Goal: Task Accomplishment & Management: Manage account settings

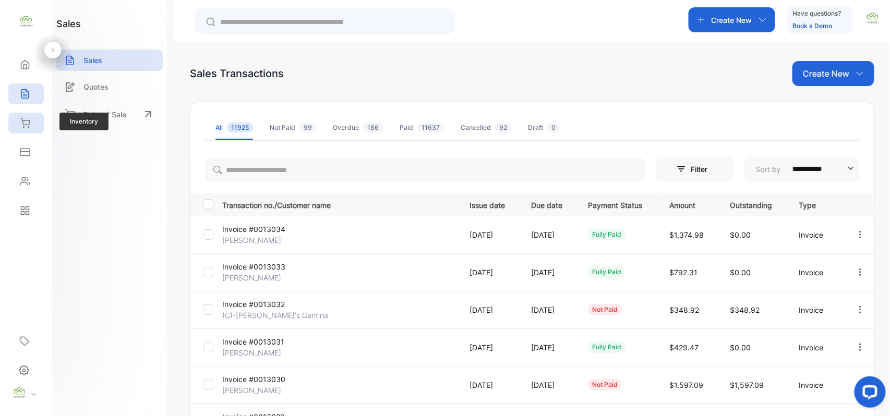
click at [22, 126] on icon at bounding box center [25, 123] width 10 height 10
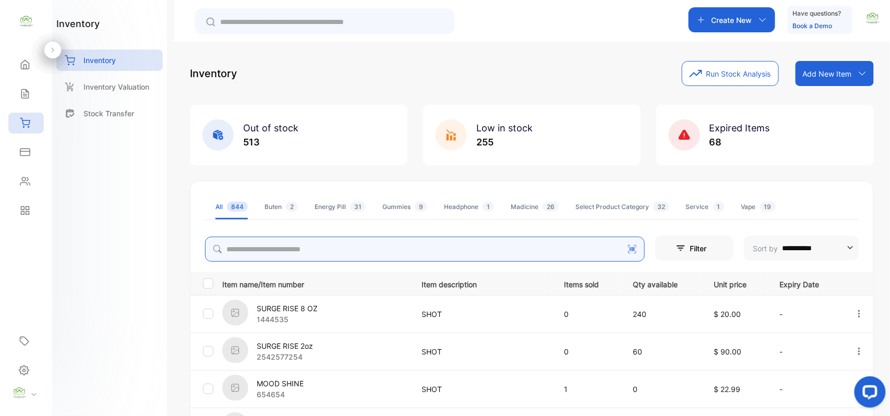
click at [299, 253] on input "search" at bounding box center [425, 249] width 440 height 25
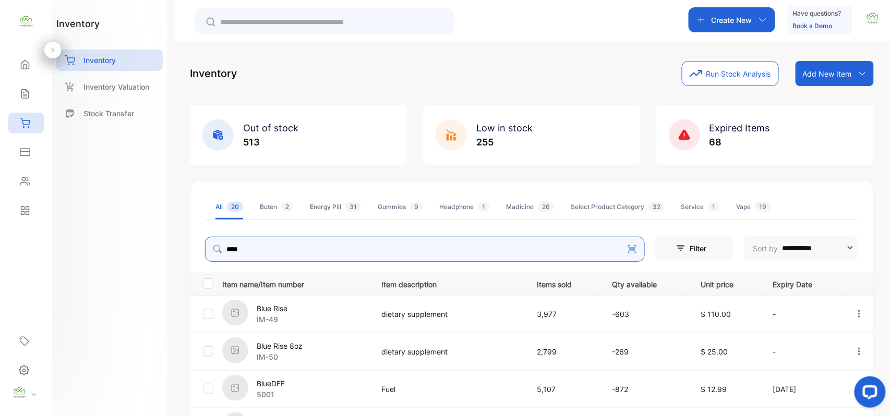
click at [856, 311] on icon "button" at bounding box center [859, 313] width 9 height 9
type input "****"
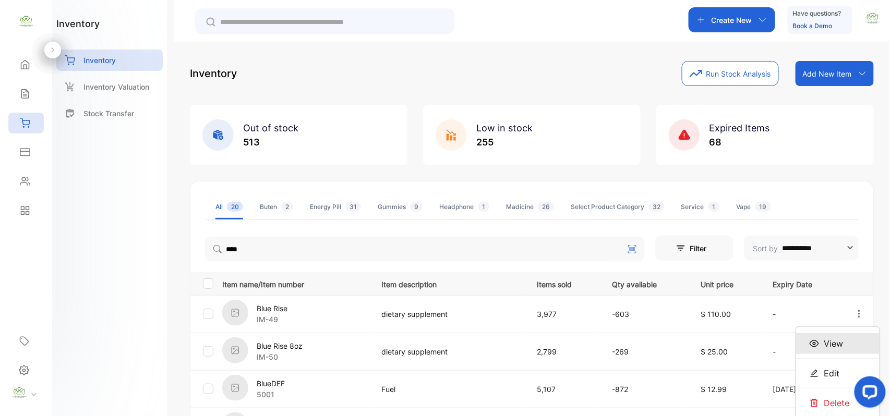
click at [846, 347] on div "View" at bounding box center [837, 343] width 83 height 21
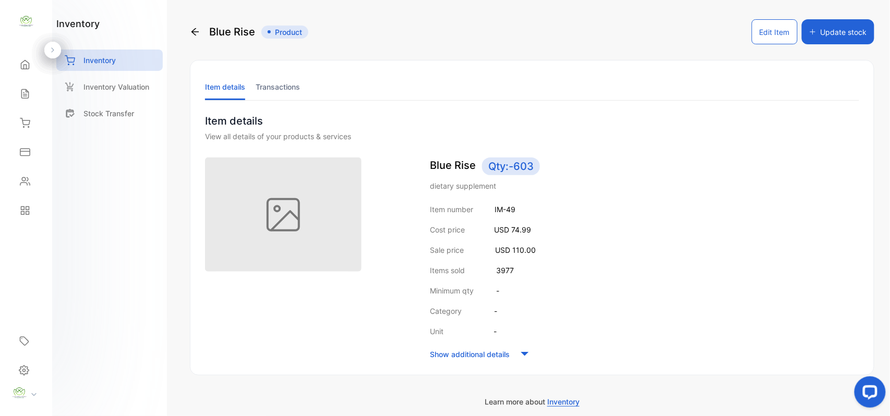
click at [273, 88] on li "Transactions" at bounding box center [278, 87] width 44 height 27
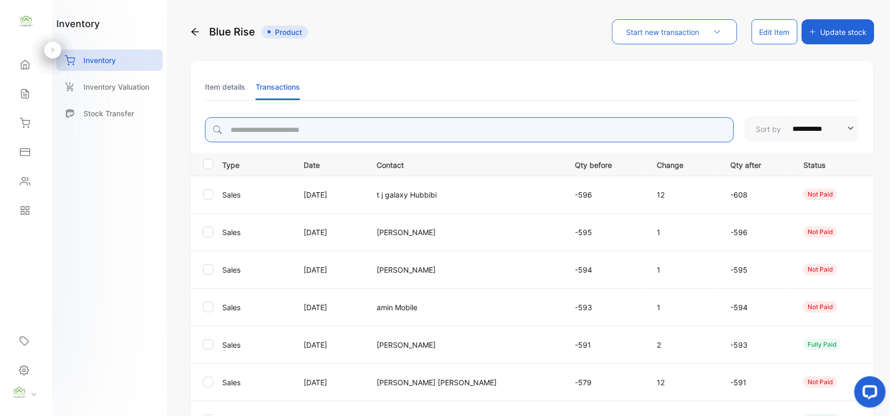
click at [333, 131] on input "search" at bounding box center [469, 129] width 529 height 25
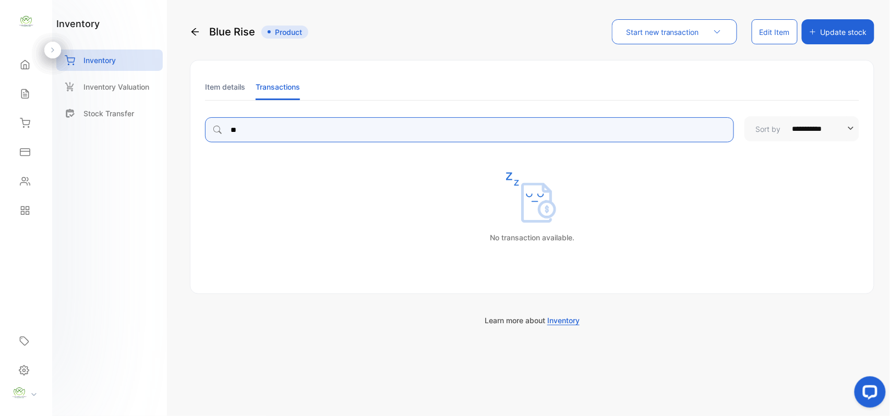
type input "*"
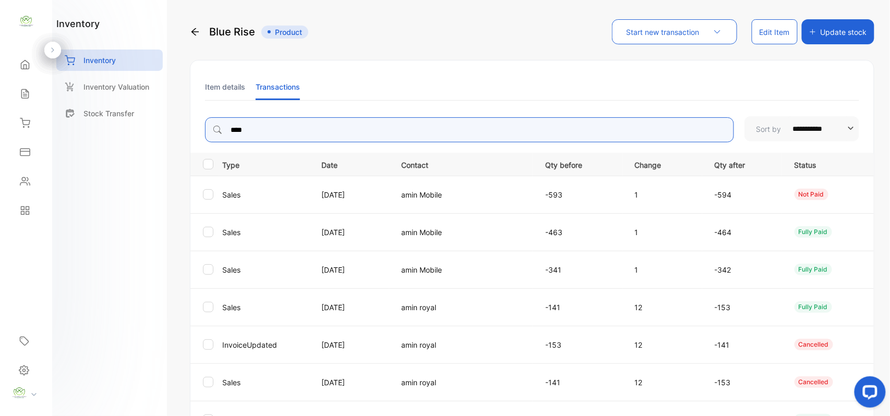
type input "****"
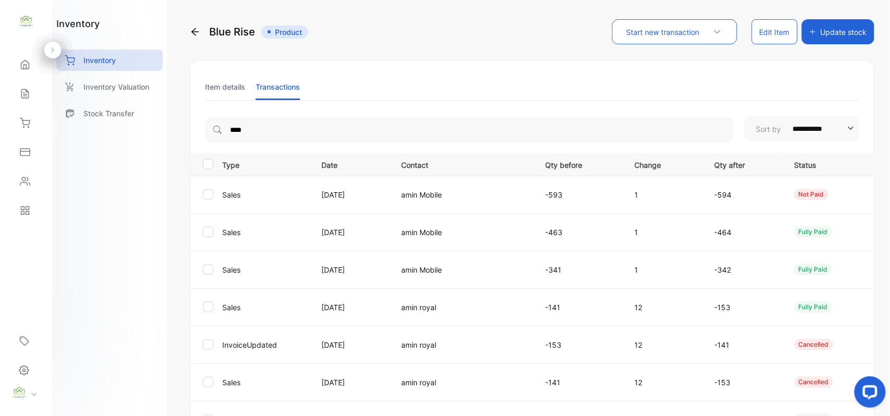
click at [500, 312] on p "amin royal" at bounding box center [463, 307] width 123 height 11
click at [329, 306] on p "[DATE]" at bounding box center [351, 307] width 58 height 11
click at [31, 93] on div "Sales" at bounding box center [25, 93] width 35 height 21
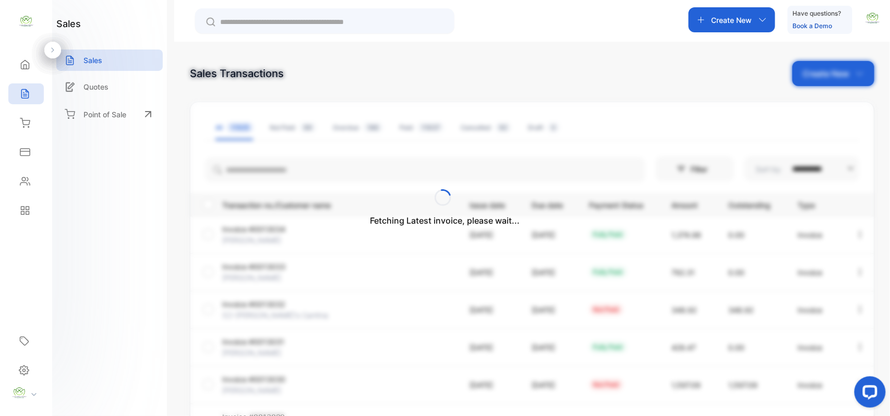
click at [280, 169] on div "Fetching Latest invoice, please wait..." at bounding box center [445, 208] width 890 height 416
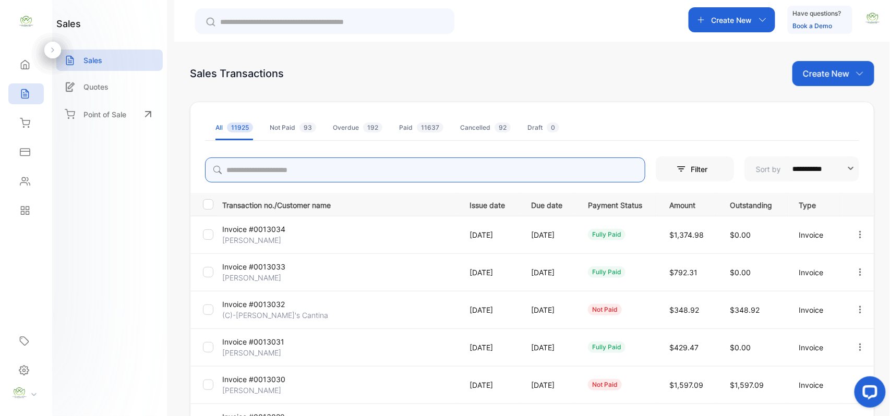
click at [280, 169] on input "search" at bounding box center [425, 170] width 440 height 25
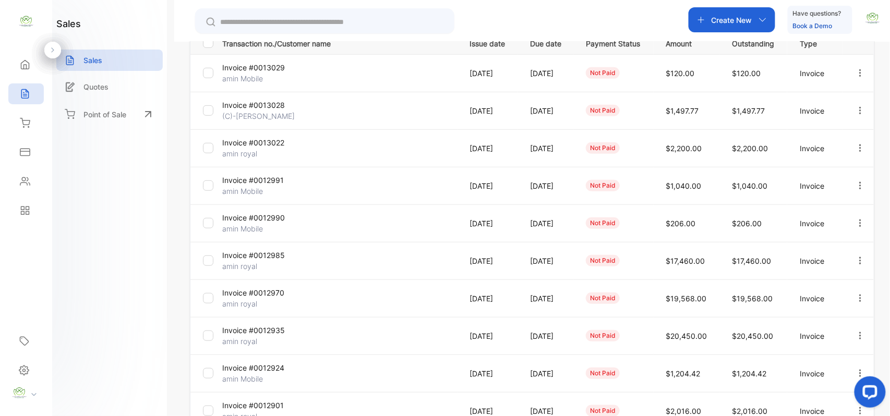
scroll to position [268, 0]
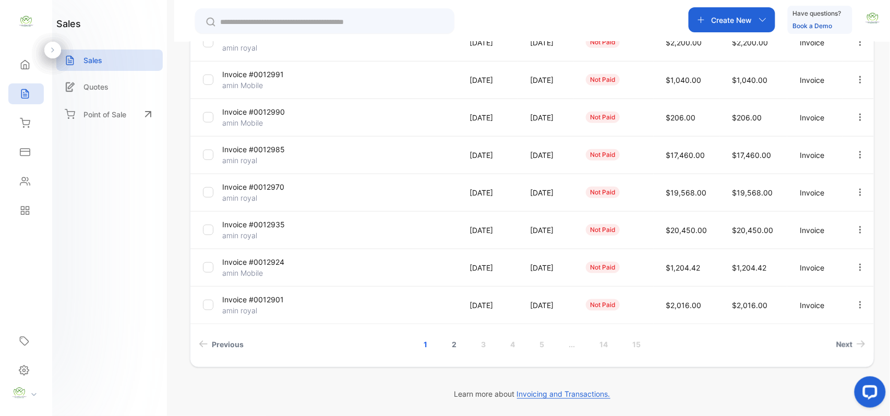
type input "****"
click at [450, 348] on link "2" at bounding box center [454, 344] width 30 height 19
click at [467, 341] on link "3" at bounding box center [469, 344] width 30 height 19
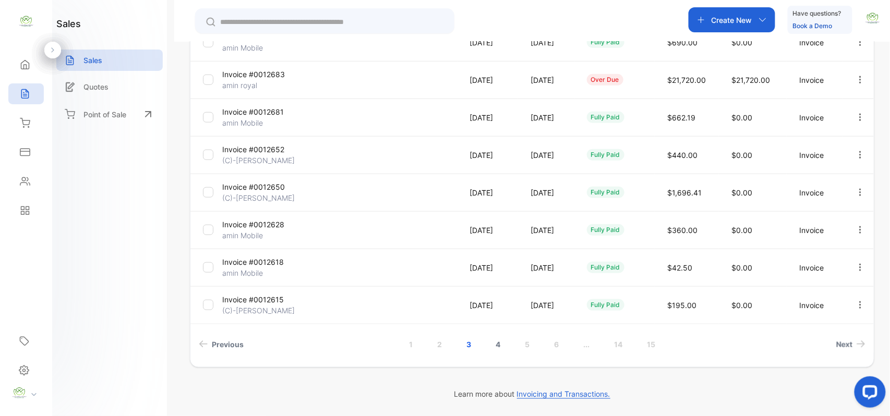
click at [493, 346] on link "4" at bounding box center [498, 344] width 30 height 19
click at [529, 349] on link "5" at bounding box center [527, 344] width 30 height 19
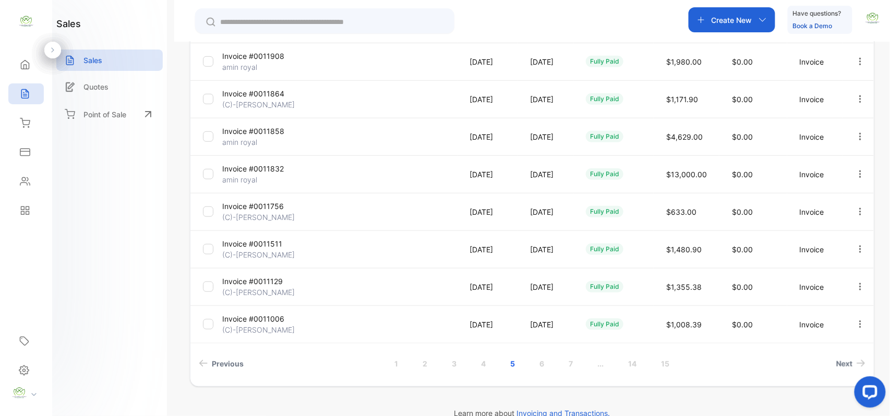
click at [859, 134] on icon "button" at bounding box center [860, 136] width 2 height 7
click at [844, 164] on span "View / Edit Invoice" at bounding box center [835, 166] width 74 height 13
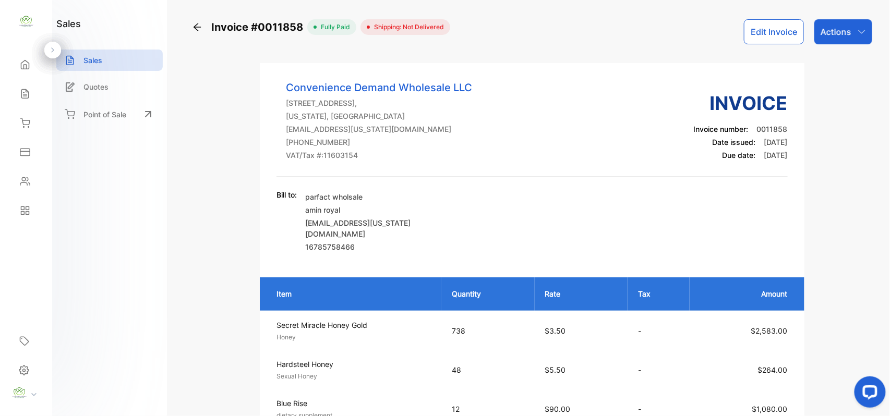
click at [195, 27] on icon at bounding box center [197, 26] width 7 height 7
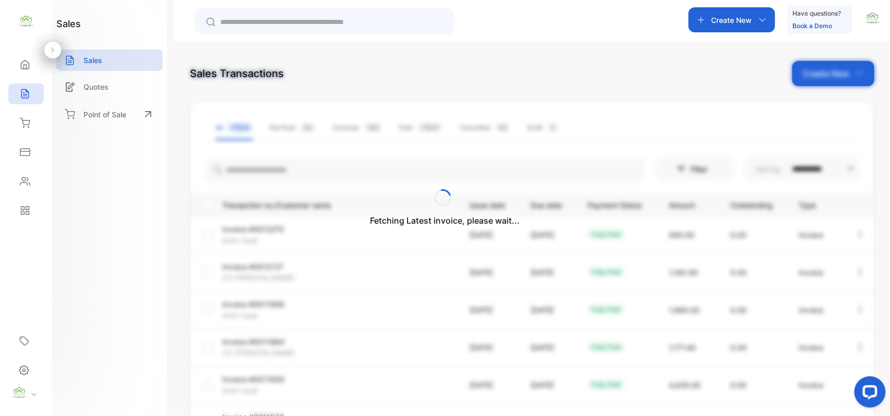
click at [841, 70] on div "Fetching Latest invoice, please wait..." at bounding box center [445, 208] width 890 height 416
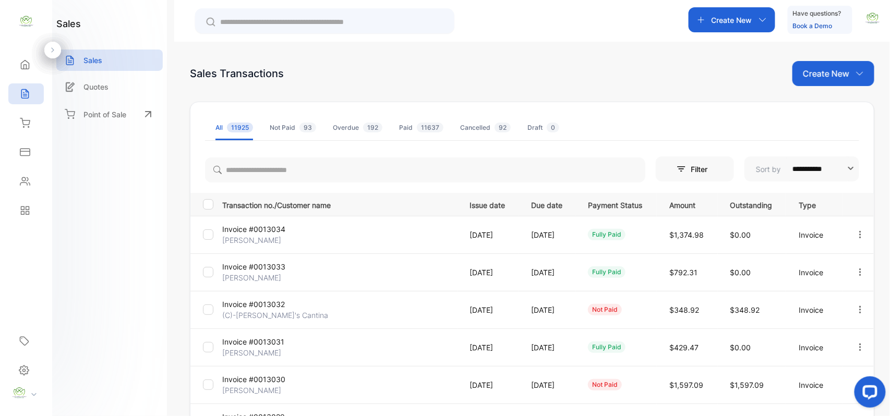
click at [840, 74] on p "Create New" at bounding box center [826, 73] width 46 height 13
click at [832, 101] on div "Invoice" at bounding box center [837, 108] width 73 height 21
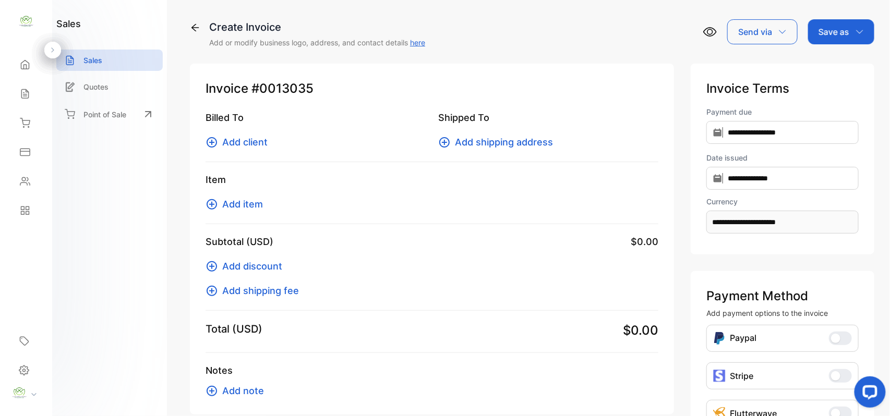
click at [249, 201] on span "Add item" at bounding box center [242, 204] width 41 height 14
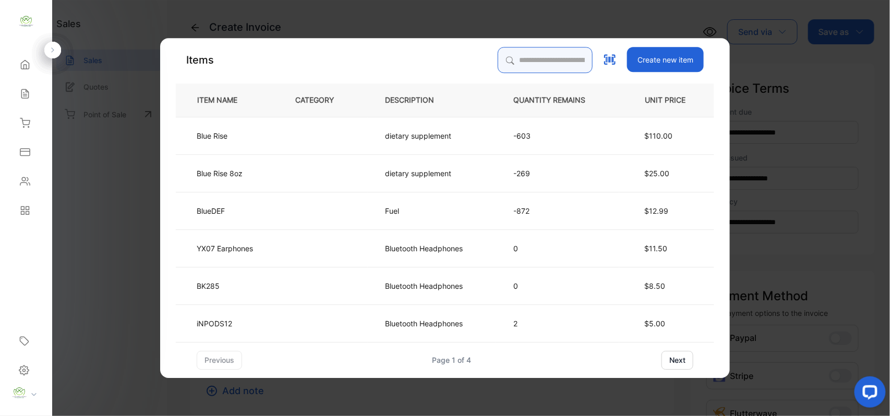
click at [522, 55] on input "search" at bounding box center [545, 60] width 95 height 26
type input "*"
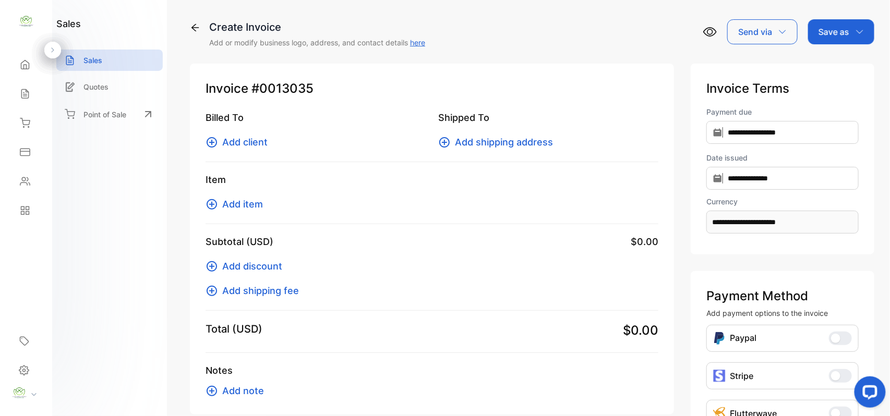
click at [191, 21] on div "Create Invoice Add or modify business logo, address, and contact details here" at bounding box center [307, 33] width 235 height 29
click at [193, 27] on icon at bounding box center [195, 27] width 10 height 10
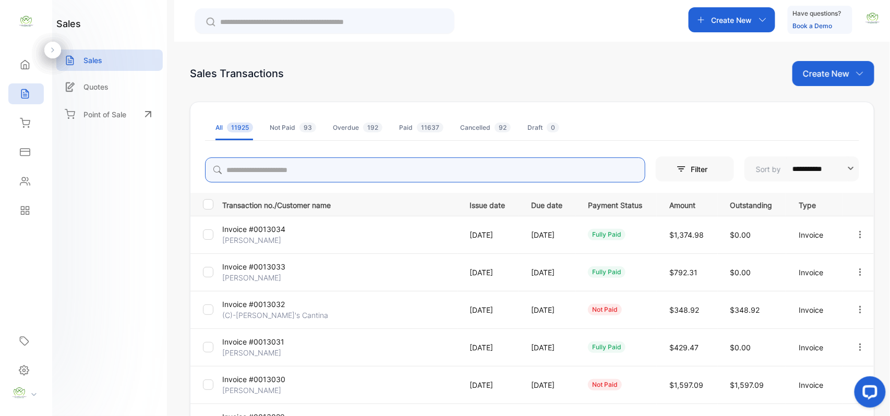
click at [248, 167] on input "search" at bounding box center [425, 170] width 440 height 25
type input "****"
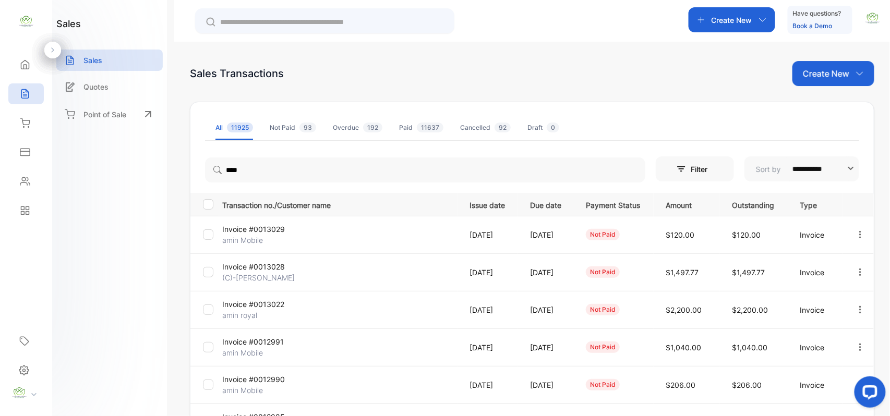
click at [468, 249] on td "[DATE]" at bounding box center [488, 235] width 60 height 38
click at [859, 312] on icon "button" at bounding box center [860, 309] width 9 height 9
click at [798, 338] on span "View / Edit Invoice" at bounding box center [835, 339] width 74 height 13
click at [856, 306] on icon "button" at bounding box center [860, 309] width 9 height 9
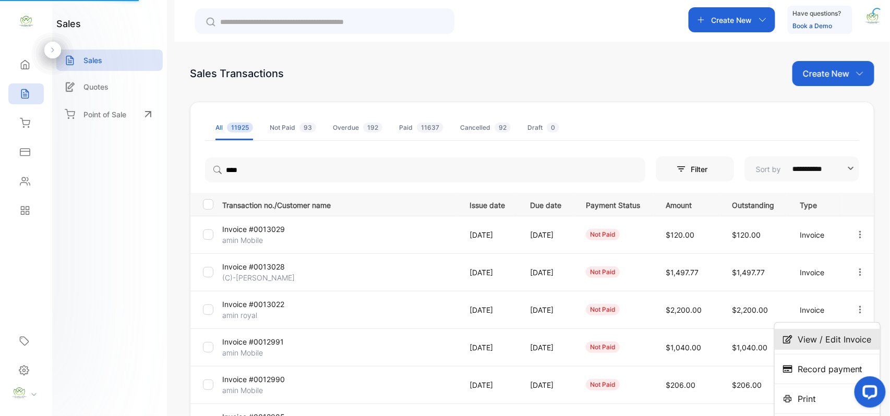
click at [829, 336] on span "View / Edit Invoice" at bounding box center [835, 339] width 74 height 13
click at [269, 304] on p "Invoice #0013022" at bounding box center [261, 304] width 78 height 11
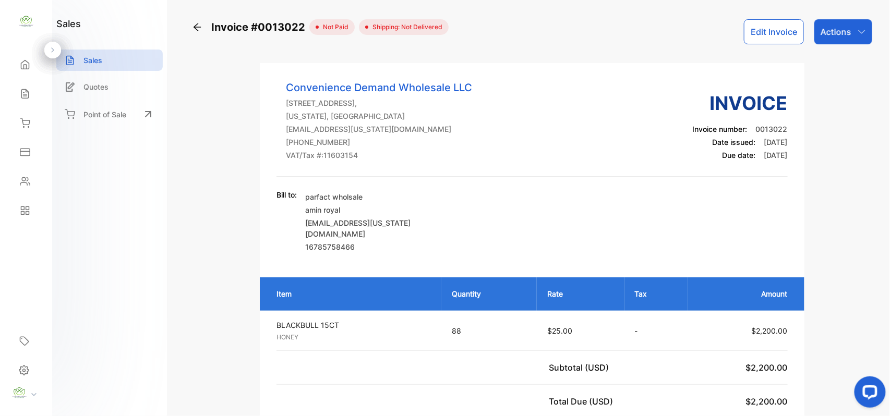
click at [756, 33] on button "Edit Invoice" at bounding box center [774, 31] width 60 height 25
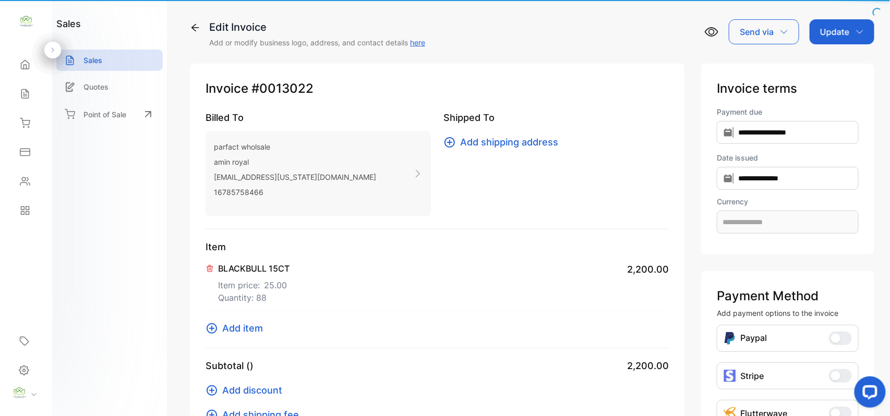
type input "**********"
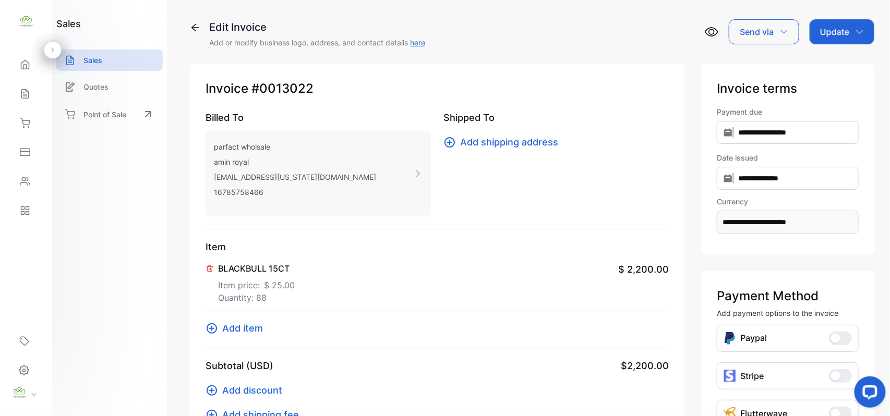
click at [226, 328] on span "Add item" at bounding box center [242, 328] width 41 height 14
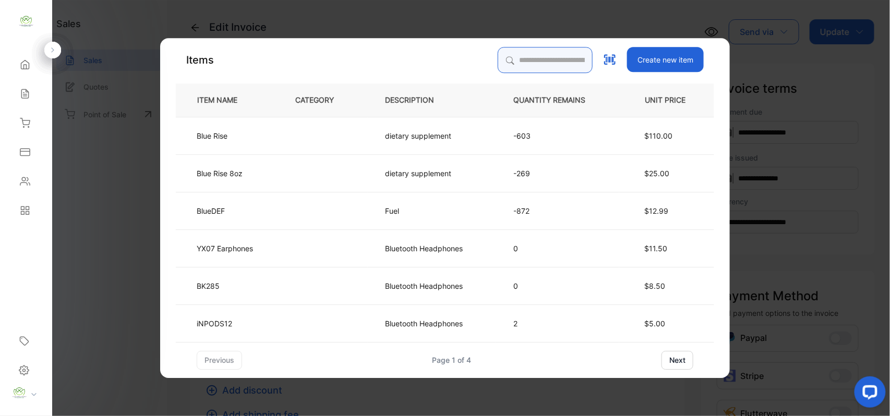
click at [512, 59] on input "search" at bounding box center [545, 60] width 95 height 26
type input "****"
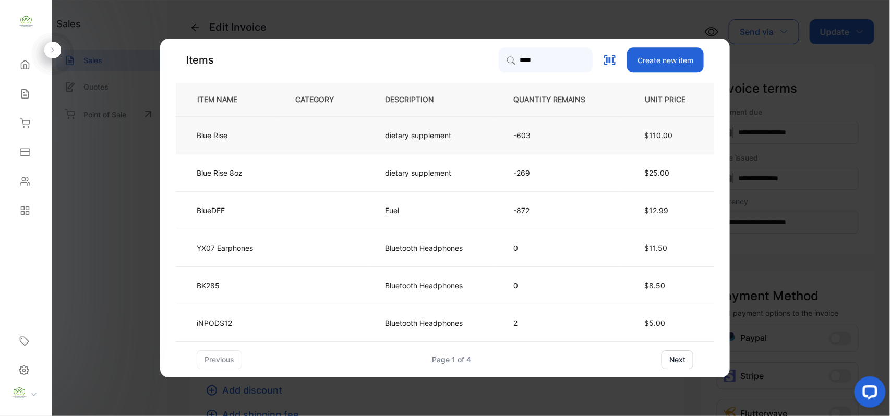
click at [310, 140] on td at bounding box center [323, 135] width 90 height 38
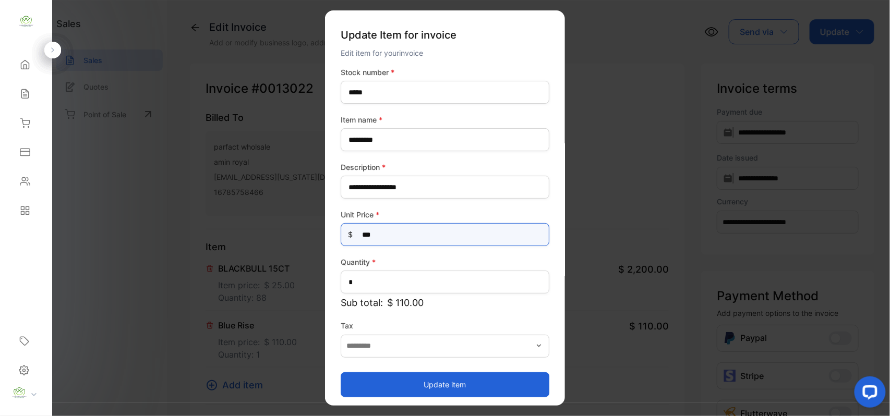
drag, startPoint x: 434, startPoint y: 233, endPoint x: 74, endPoint y: 250, distance: 360.5
type Price-inputprice "**"
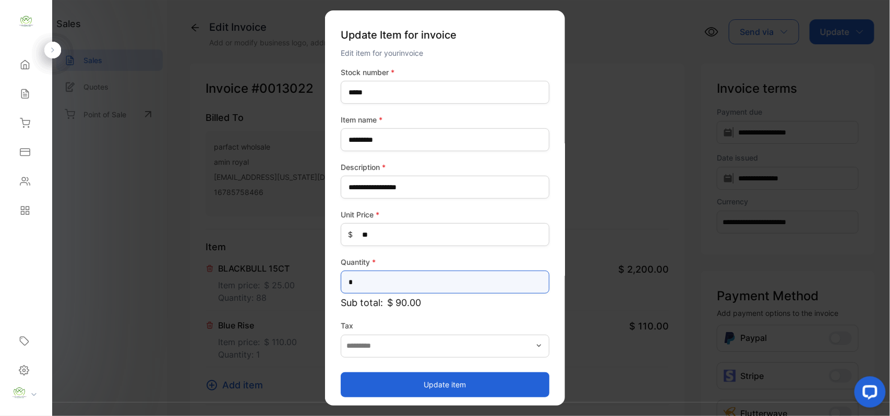
click at [420, 280] on input "*" at bounding box center [445, 282] width 209 height 23
type input "**"
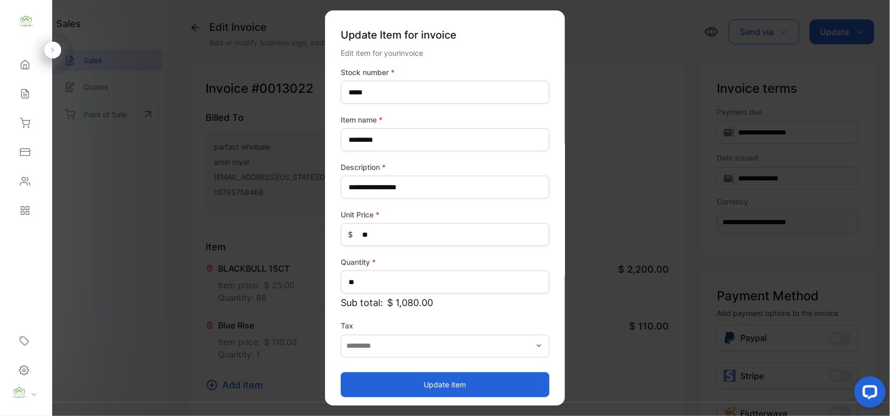
click at [379, 384] on button "Update item" at bounding box center [445, 384] width 209 height 25
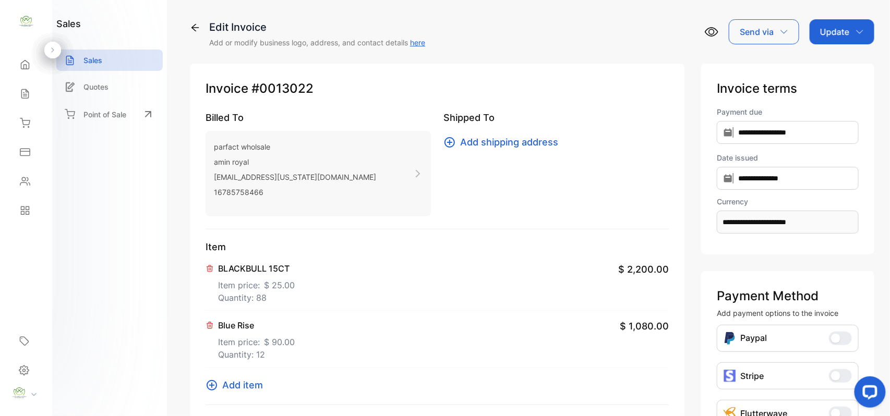
click at [262, 386] on span "Add item" at bounding box center [242, 385] width 41 height 14
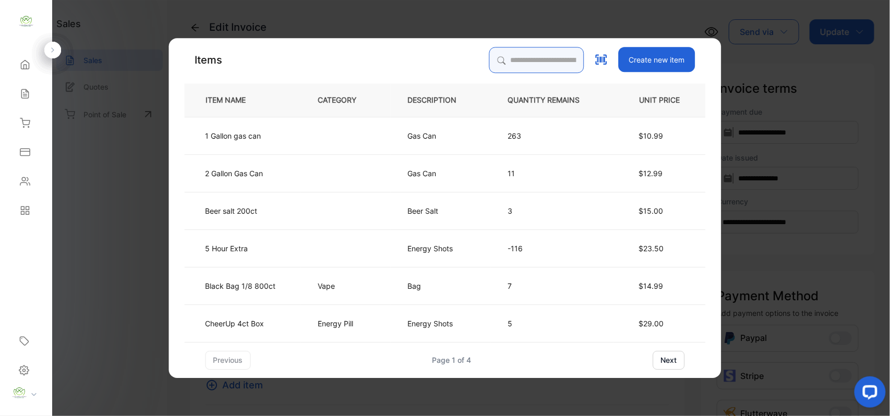
click at [561, 53] on input "search" at bounding box center [536, 60] width 95 height 26
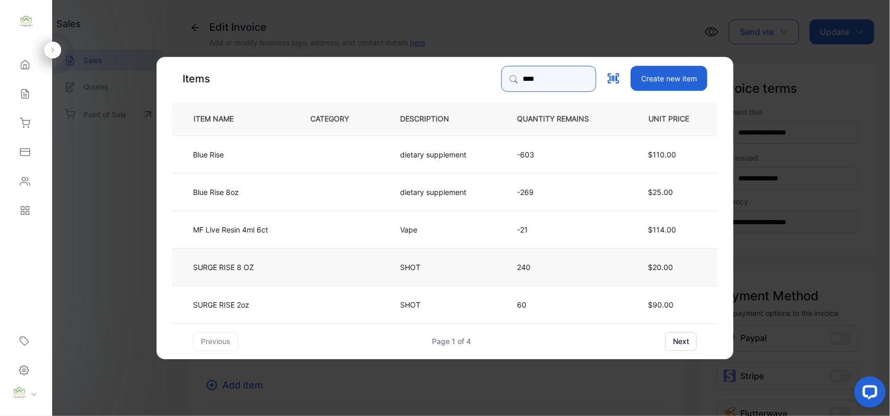
type input "****"
click at [469, 259] on td "SHOT" at bounding box center [441, 267] width 117 height 38
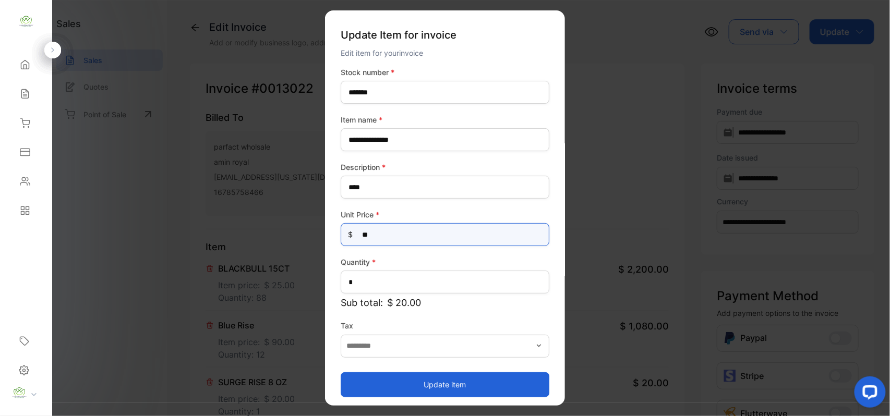
drag, startPoint x: 431, startPoint y: 239, endPoint x: 188, endPoint y: 254, distance: 243.1
type Price-inputprice "**"
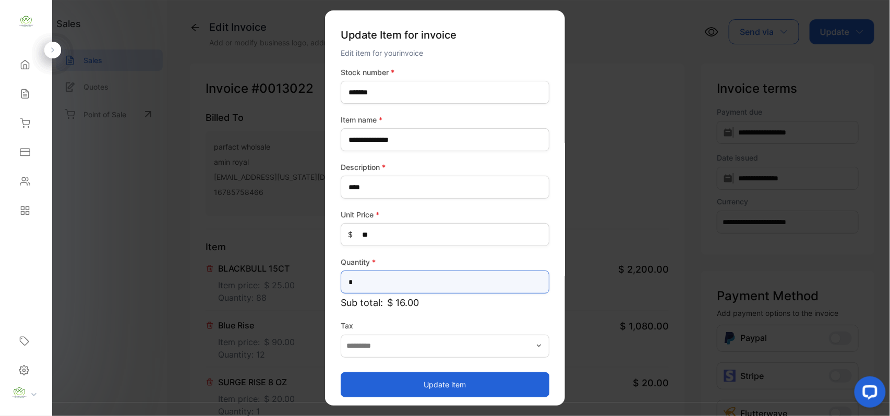
drag, startPoint x: 367, startPoint y: 279, endPoint x: 248, endPoint y: 309, distance: 122.9
type input "**"
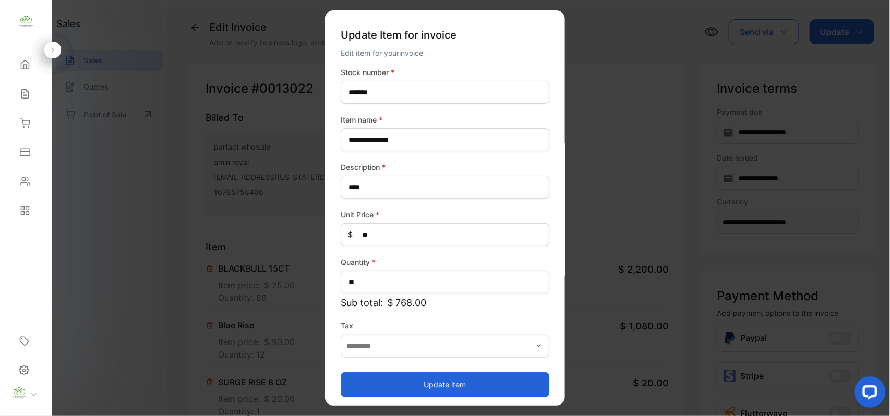
click at [360, 390] on button "Update item" at bounding box center [445, 384] width 209 height 25
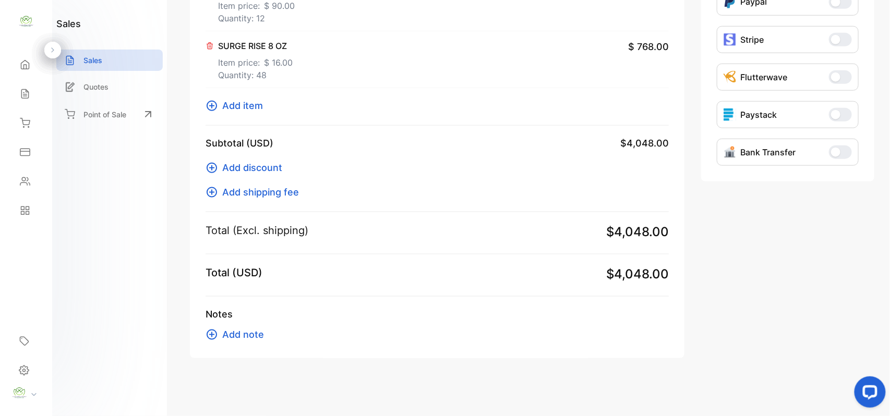
scroll to position [338, 0]
click at [237, 101] on span "Add item" at bounding box center [242, 105] width 41 height 14
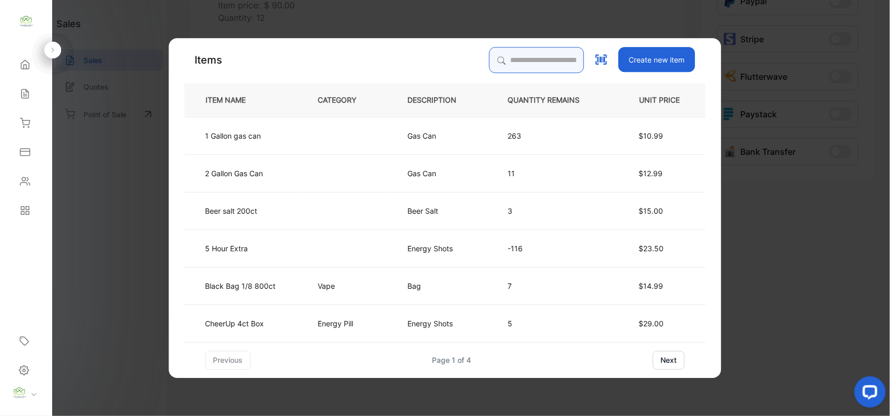
click at [522, 55] on input "search" at bounding box center [536, 60] width 95 height 26
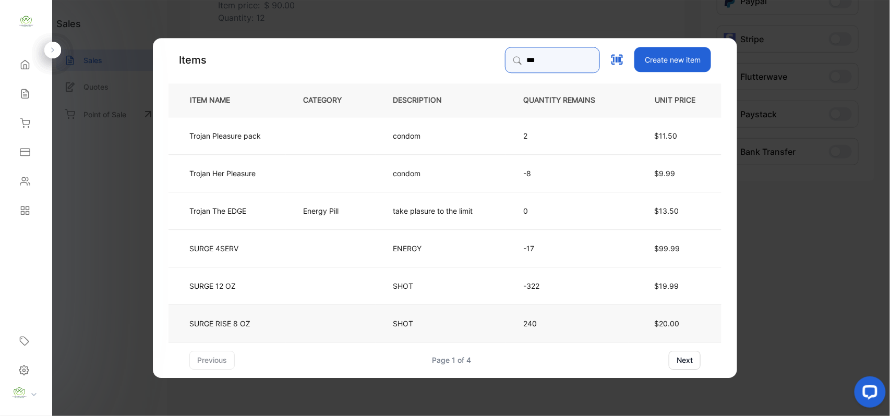
type input "***"
click at [253, 322] on td "SURGE RISE 8 OZ" at bounding box center [227, 323] width 117 height 38
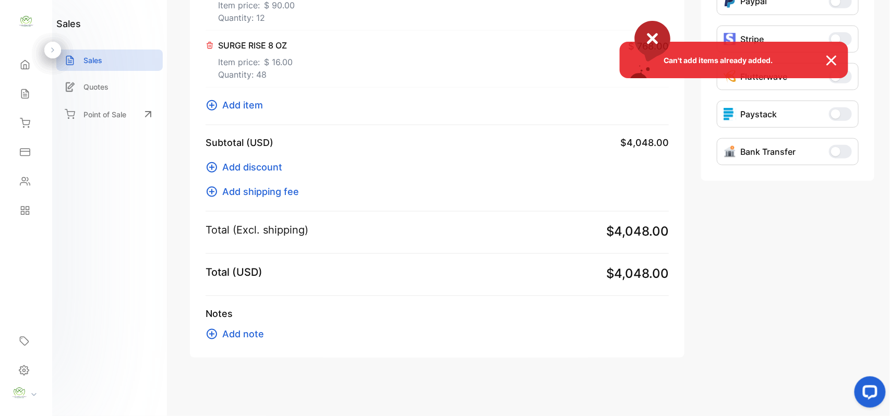
click at [255, 109] on div "Can't add items already added." at bounding box center [445, 208] width 890 height 416
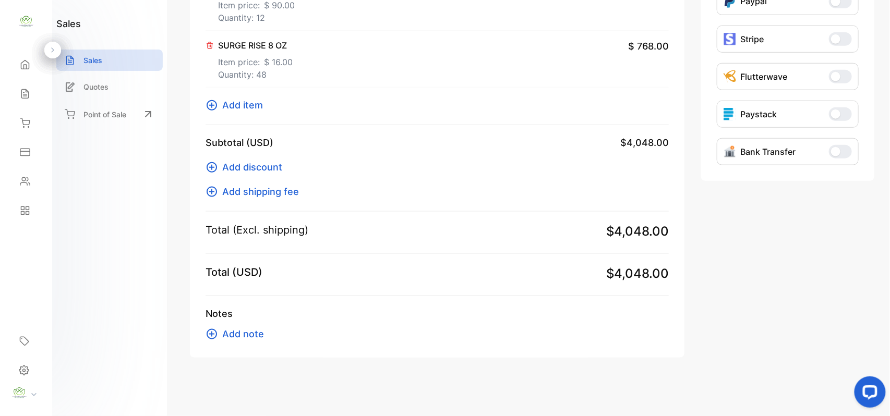
click at [255, 109] on span "Add item" at bounding box center [242, 105] width 41 height 14
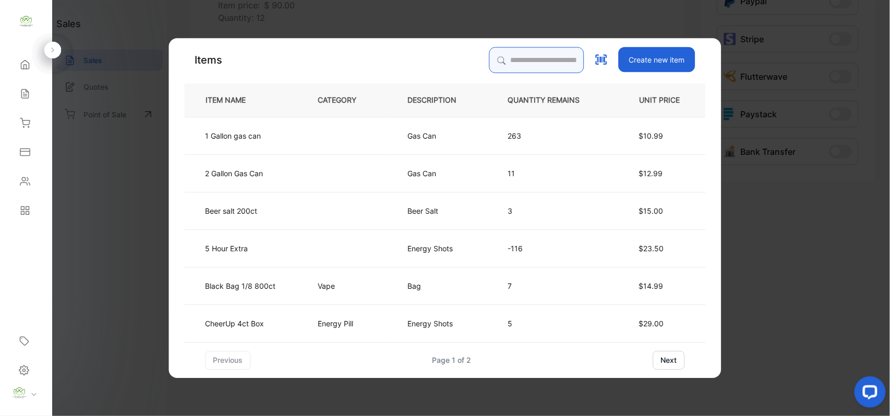
click at [517, 61] on input "search" at bounding box center [536, 60] width 95 height 26
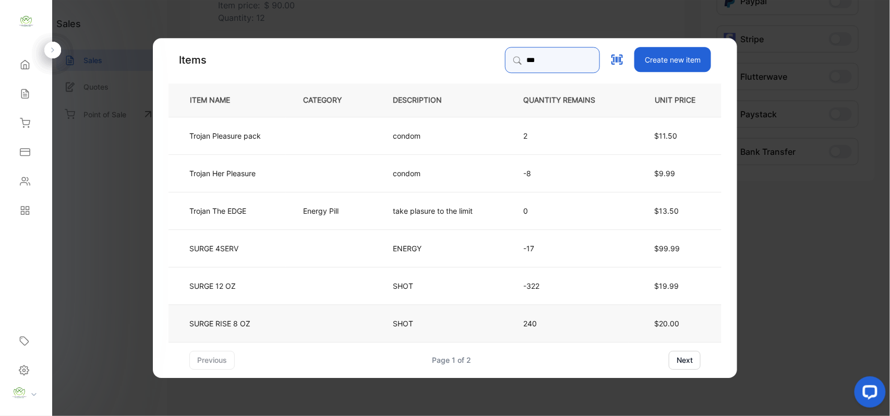
type input "***"
click at [274, 330] on td "SURGE RISE 8 OZ" at bounding box center [227, 323] width 117 height 38
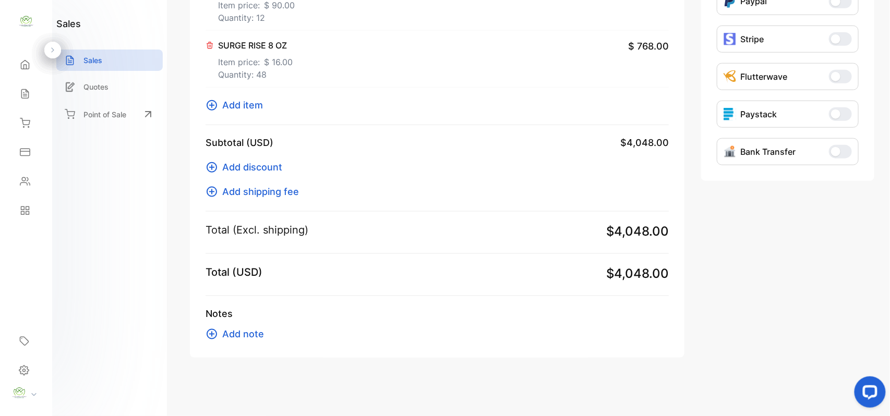
click at [220, 102] on button "Add item" at bounding box center [238, 105] width 64 height 14
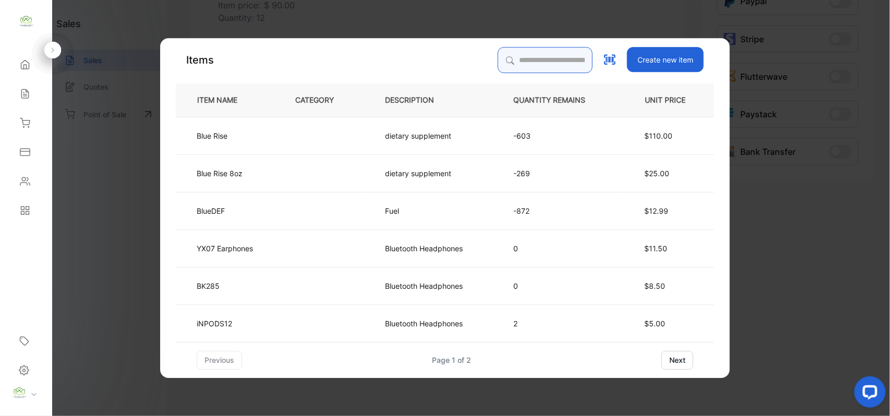
click at [514, 56] on input "search" at bounding box center [545, 60] width 95 height 26
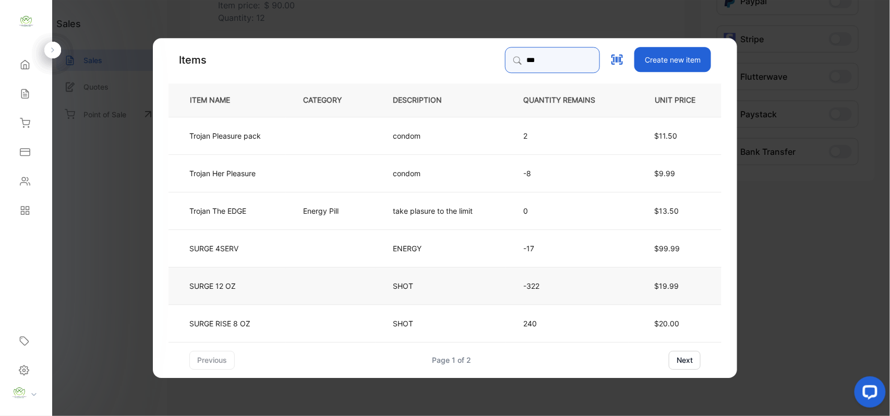
type input "***"
click at [270, 283] on td "SURGE 12 OZ" at bounding box center [227, 286] width 117 height 38
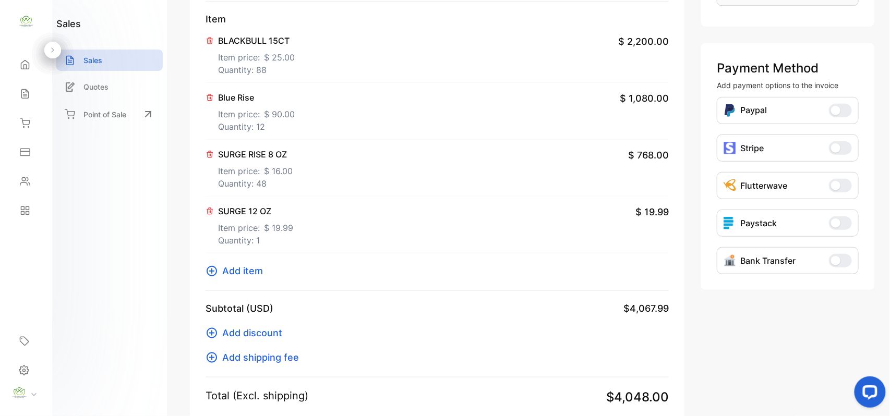
scroll to position [176, 0]
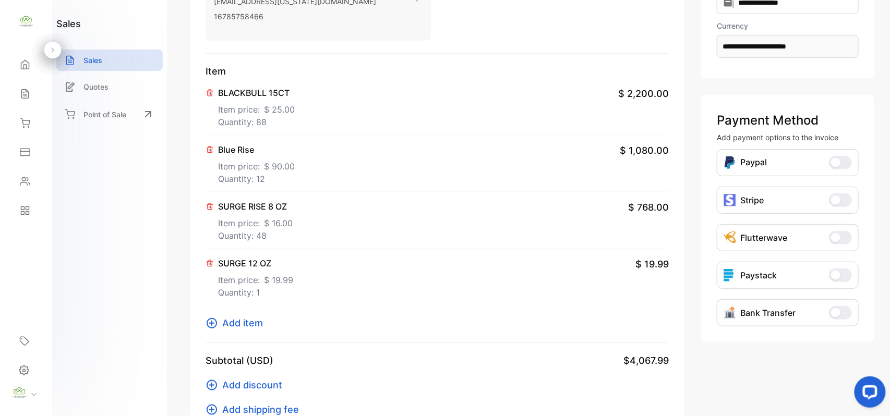
click at [211, 262] on icon at bounding box center [210, 263] width 6 height 6
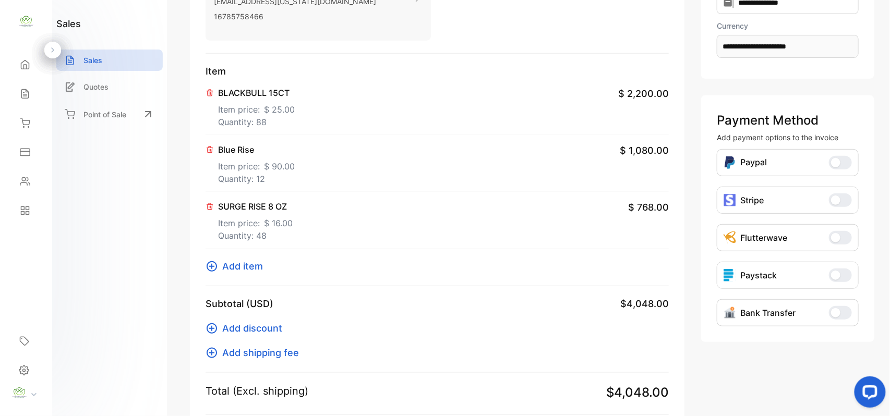
click at [236, 267] on span "Add item" at bounding box center [242, 266] width 41 height 14
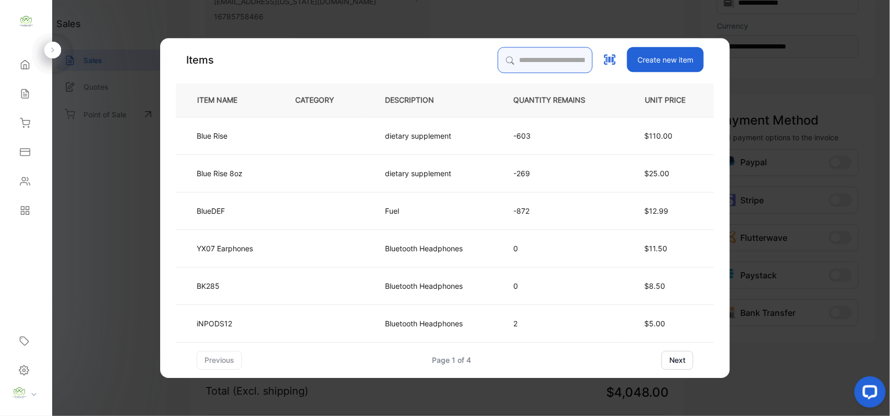
click at [533, 62] on input "search" at bounding box center [545, 60] width 95 height 26
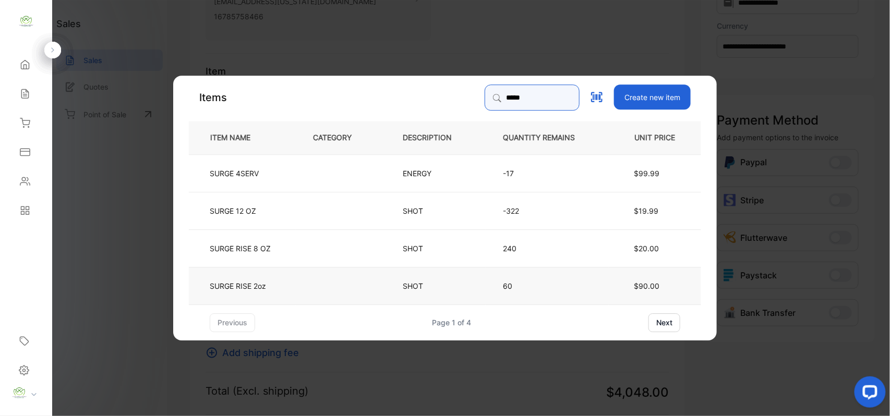
type input "*****"
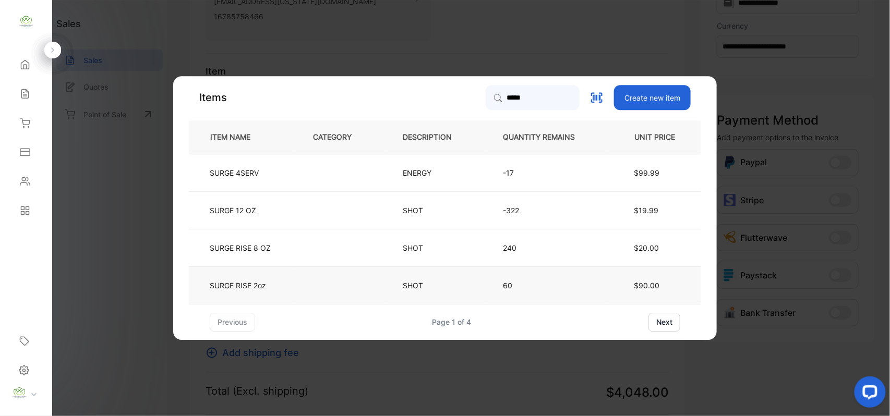
click at [475, 289] on td "SHOT" at bounding box center [436, 286] width 100 height 38
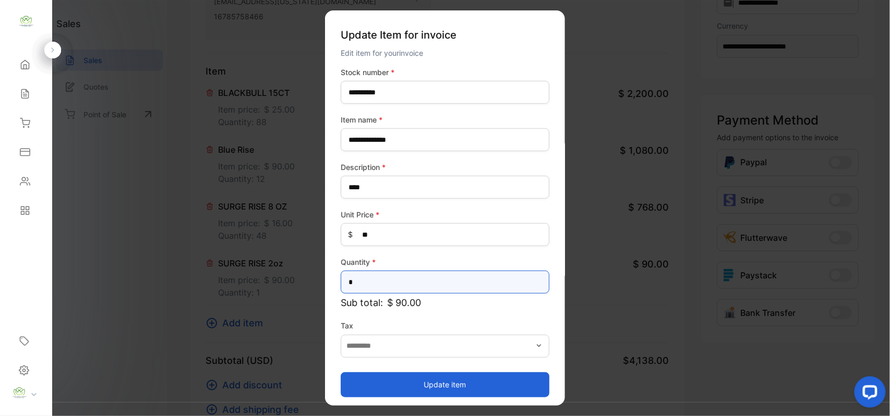
click at [409, 287] on input "*" at bounding box center [445, 282] width 209 height 23
type input "**"
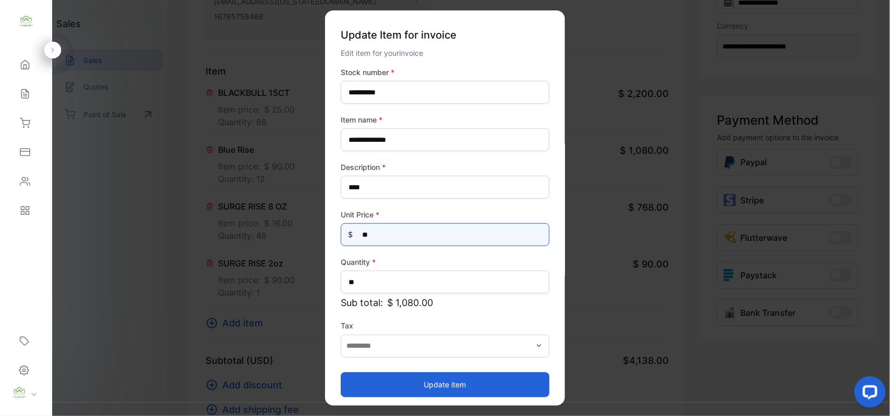
drag, startPoint x: 396, startPoint y: 234, endPoint x: 152, endPoint y: 254, distance: 244.0
type Price-inputprice "**"
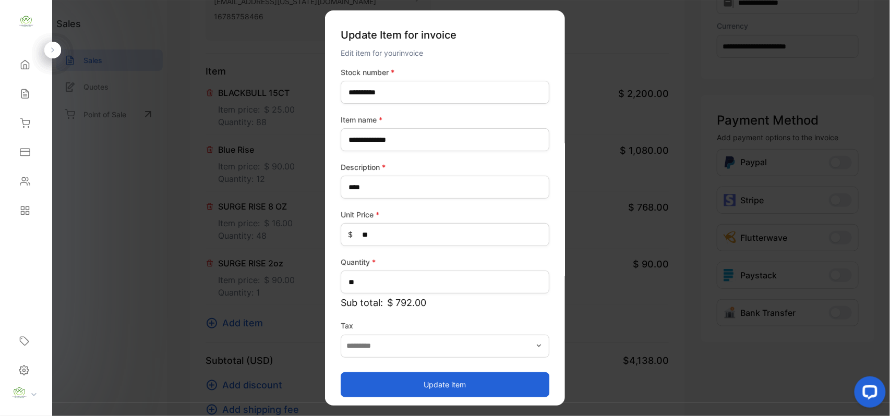
click at [350, 385] on button "Update item" at bounding box center [445, 384] width 209 height 25
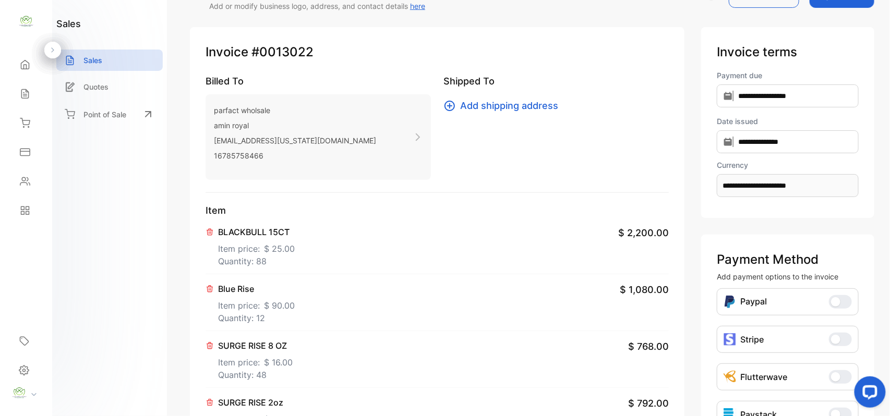
scroll to position [0, 0]
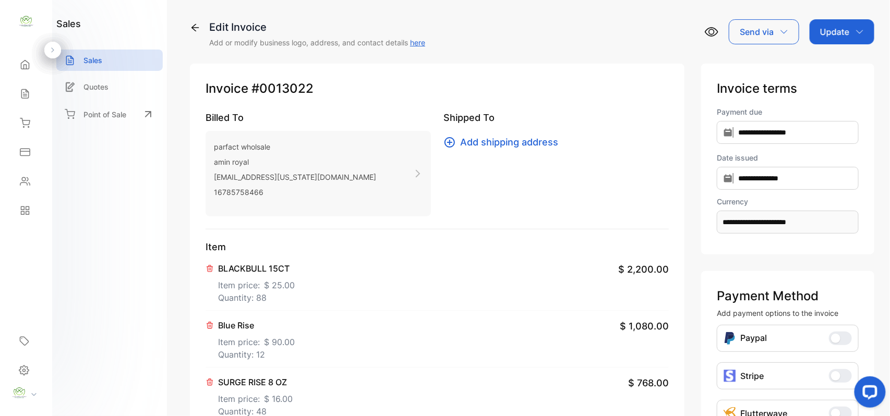
click at [830, 32] on p "Update" at bounding box center [834, 32] width 29 height 13
click at [844, 68] on div "Invoice" at bounding box center [844, 66] width 60 height 21
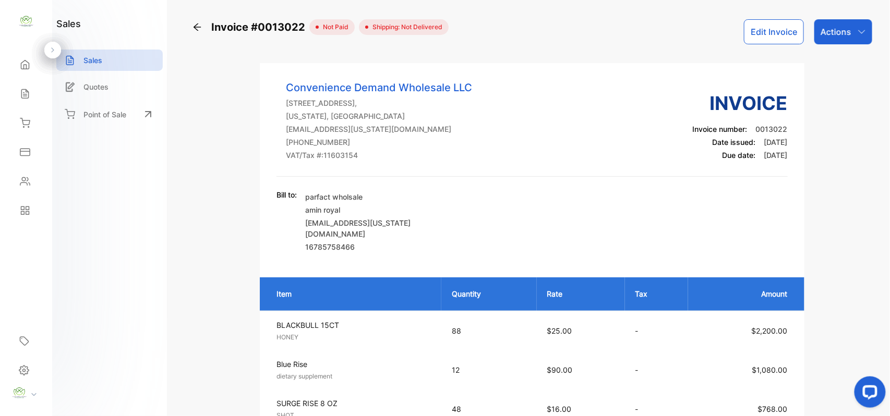
click at [844, 36] on p "Actions" at bounding box center [836, 32] width 31 height 13
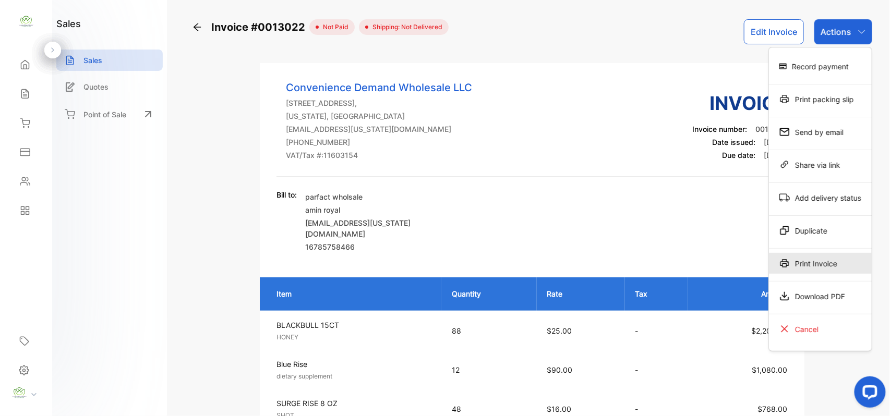
click at [806, 258] on div "Print Invoice" at bounding box center [820, 263] width 103 height 21
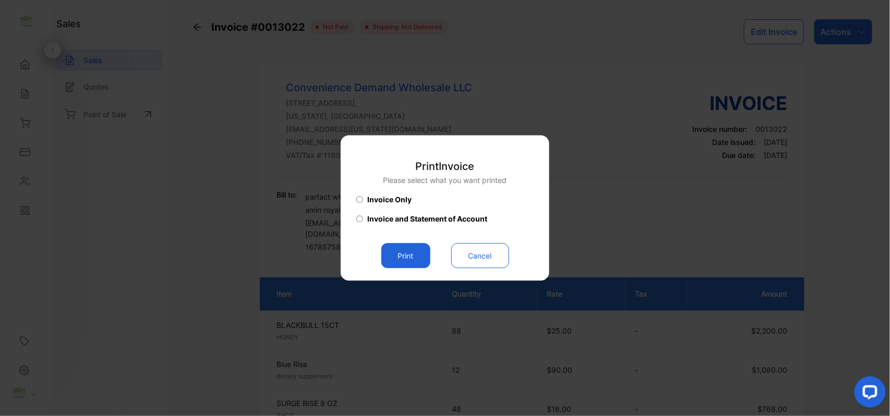
click at [389, 259] on button "Print" at bounding box center [405, 256] width 49 height 25
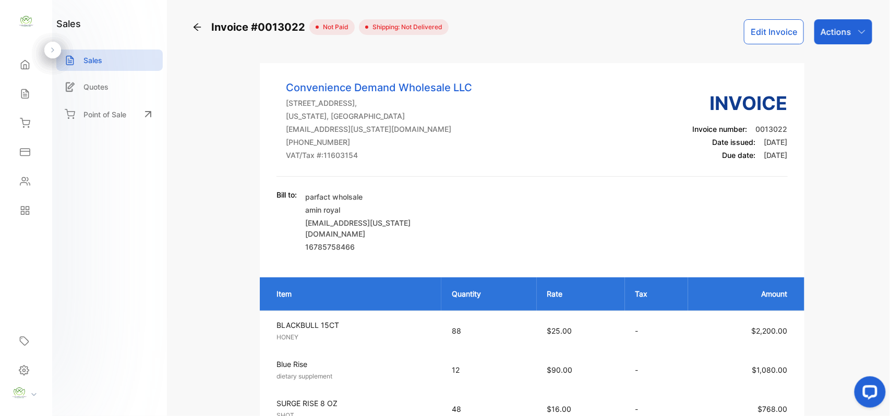
click at [773, 23] on button "Edit Invoice" at bounding box center [774, 31] width 60 height 25
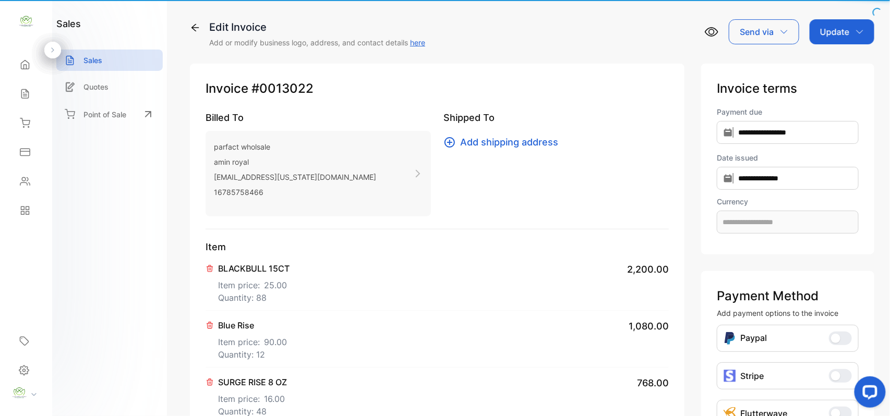
type input "**********"
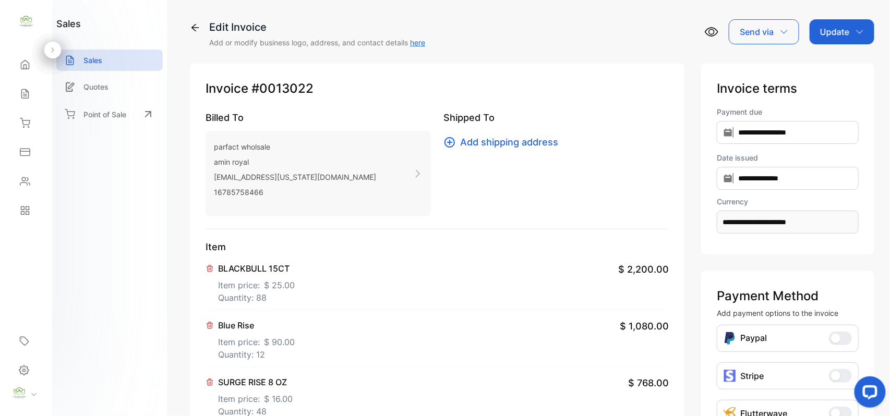
click at [254, 286] on p "Item price: $ 25.00" at bounding box center [256, 283] width 77 height 17
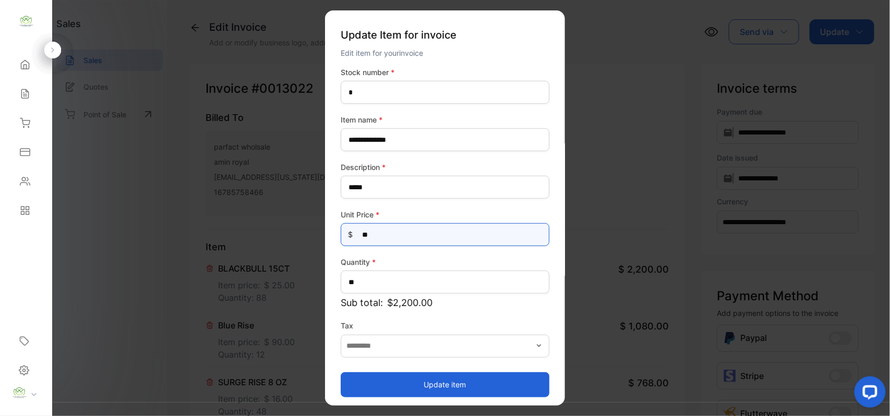
drag, startPoint x: 399, startPoint y: 238, endPoint x: 216, endPoint y: 251, distance: 183.6
type Price-inputprice "*"
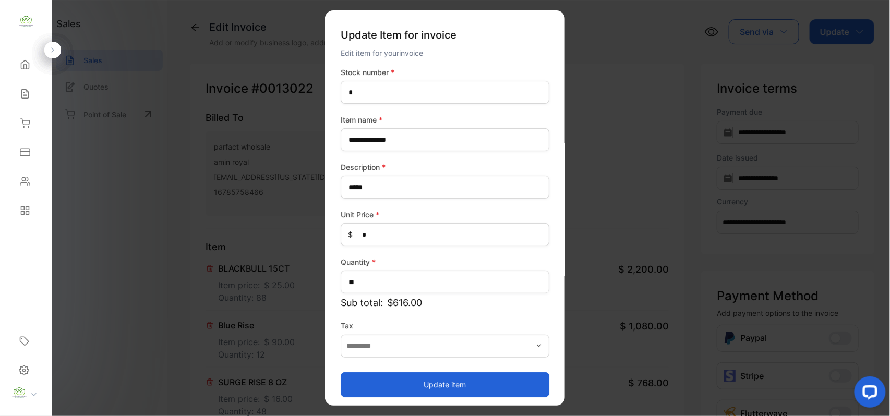
click at [374, 380] on button "Update item" at bounding box center [445, 384] width 209 height 25
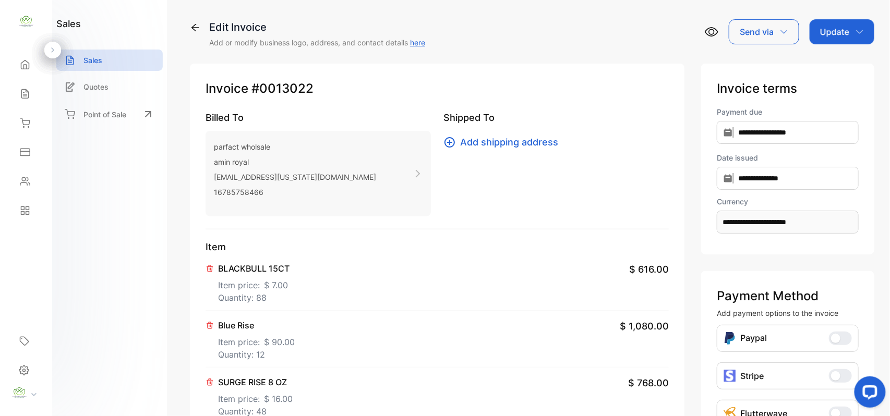
click at [842, 38] on p "Update" at bounding box center [834, 32] width 29 height 13
click at [823, 68] on div "Invoice" at bounding box center [844, 66] width 60 height 21
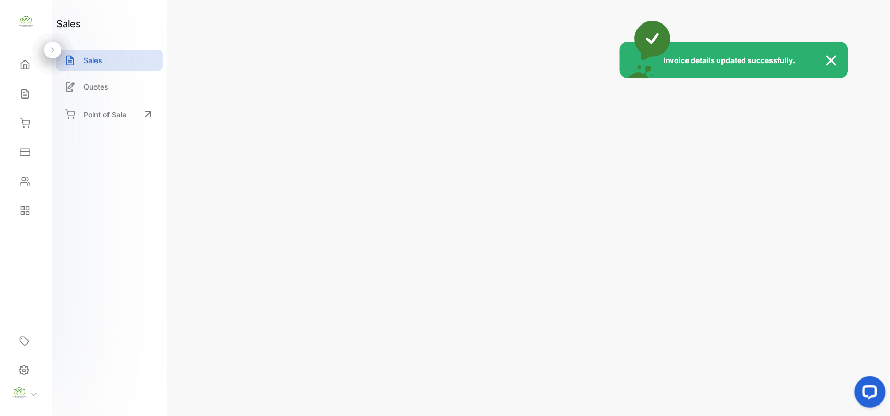
click at [872, 31] on div "Invoice details updated successfully." at bounding box center [445, 208] width 890 height 416
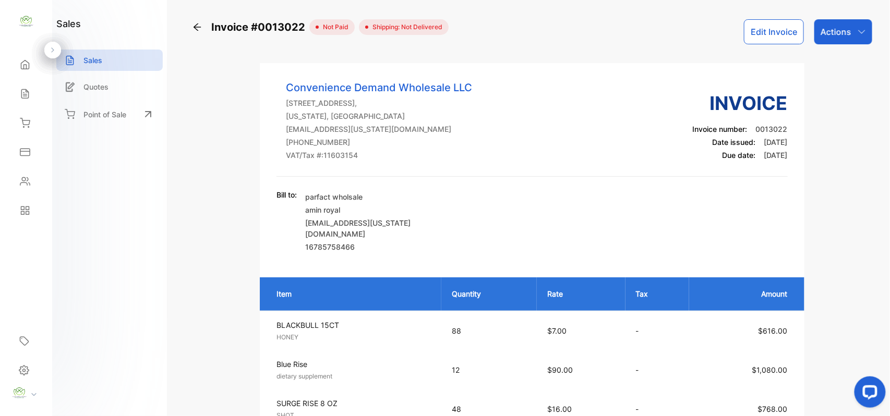
click at [865, 32] on div "Actions" at bounding box center [844, 31] width 58 height 25
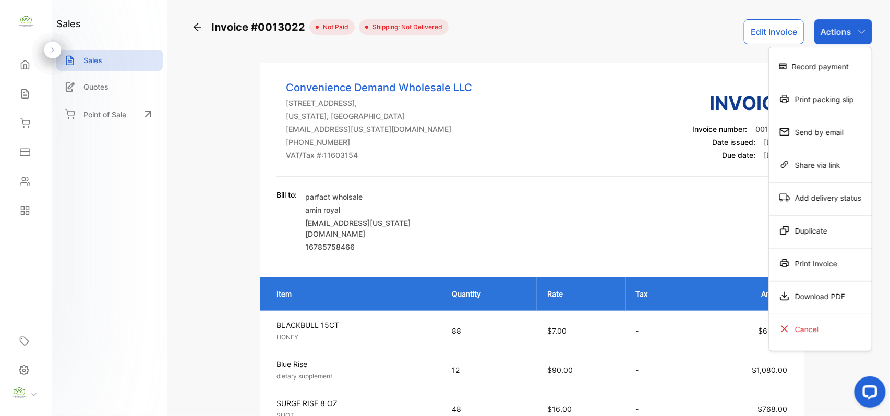
click at [817, 259] on div "Print Invoice" at bounding box center [820, 263] width 103 height 21
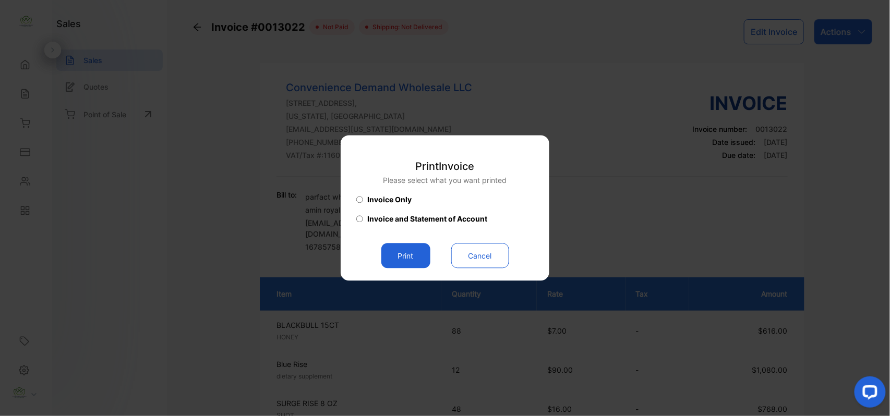
click at [393, 252] on button "Print" at bounding box center [405, 256] width 49 height 25
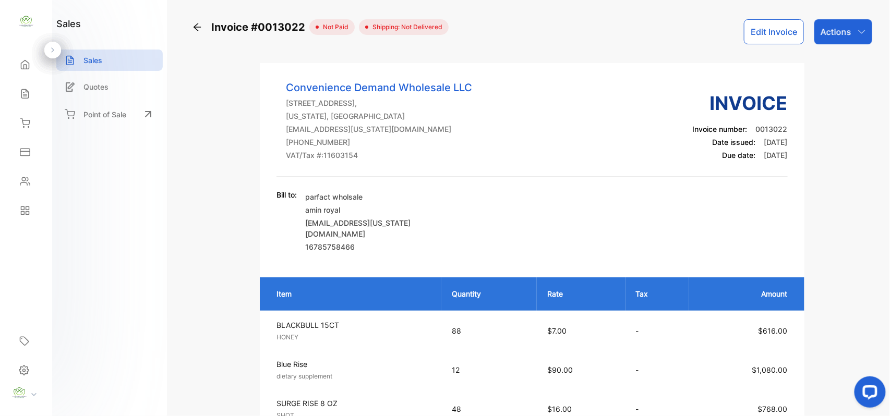
click at [198, 27] on icon at bounding box center [197, 26] width 7 height 7
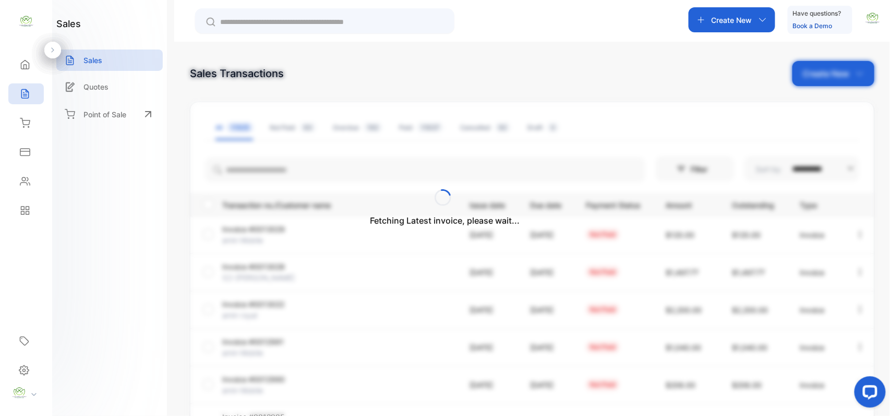
click at [844, 79] on div "Fetching Latest invoice, please wait..." at bounding box center [445, 208] width 890 height 416
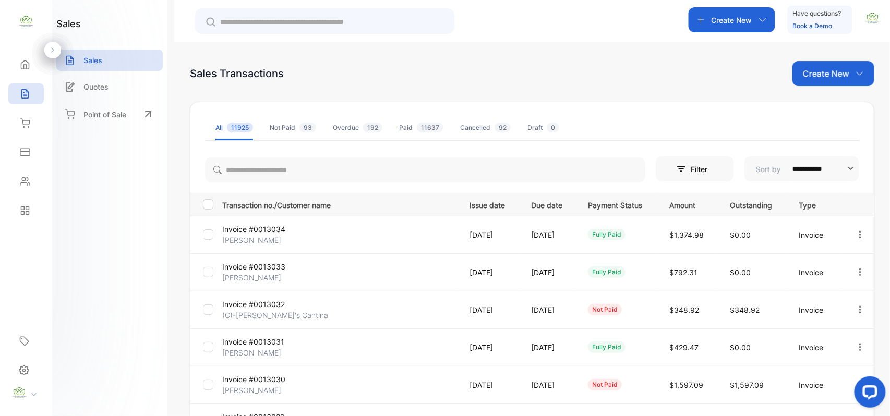
click at [844, 80] on div "Create New" at bounding box center [834, 73] width 82 height 25
click at [833, 107] on span "Invoice" at bounding box center [835, 108] width 25 height 11
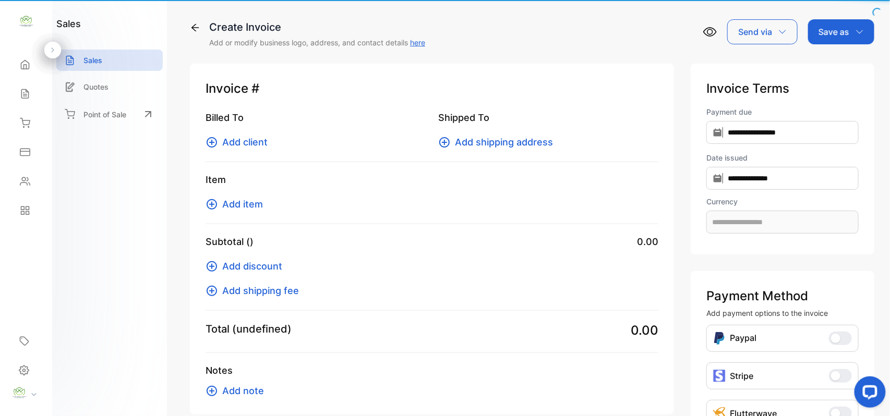
type input "**********"
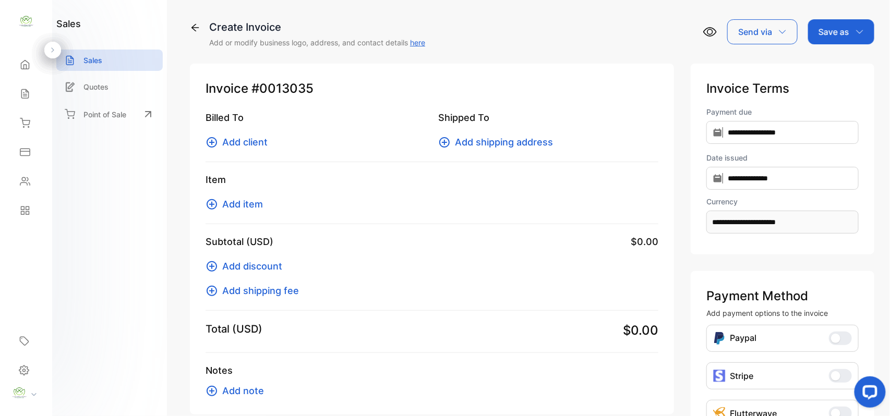
click at [252, 209] on span "Add item" at bounding box center [242, 204] width 41 height 14
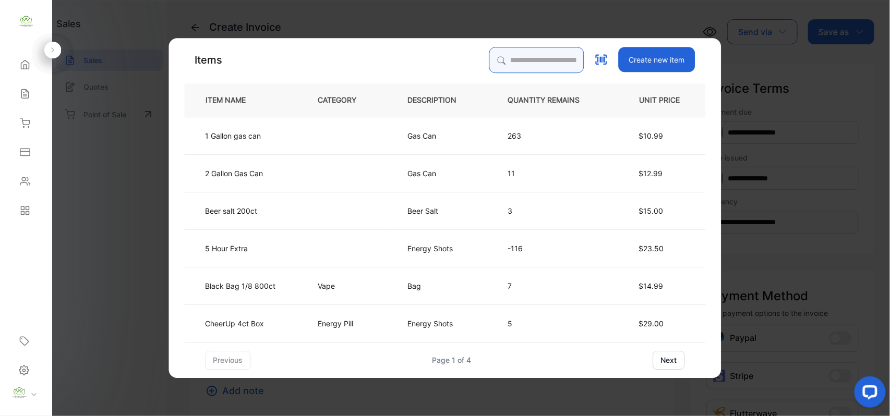
click at [527, 62] on input "search" at bounding box center [536, 60] width 95 height 26
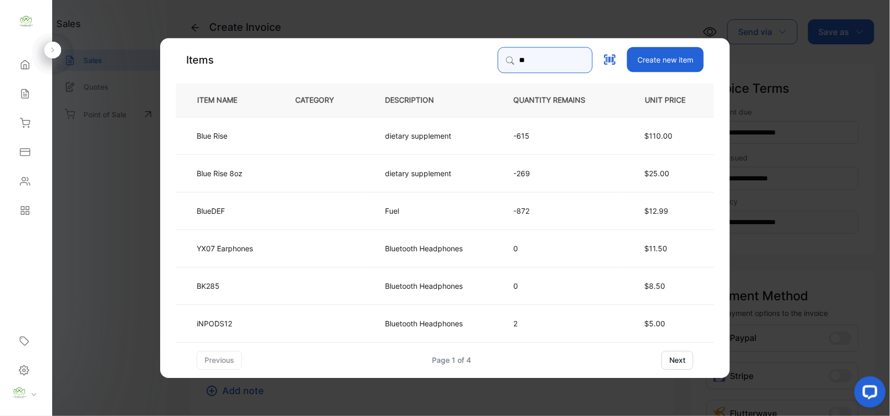
type input "*"
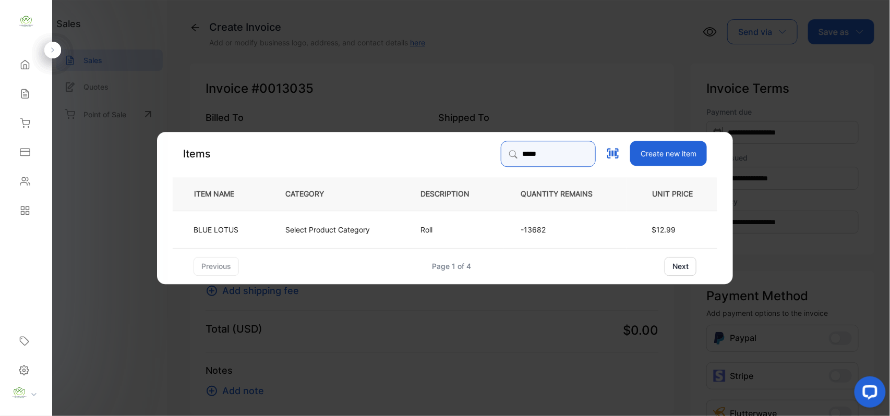
type input "*****"
click at [372, 225] on td "Select Product Category" at bounding box center [335, 229] width 135 height 38
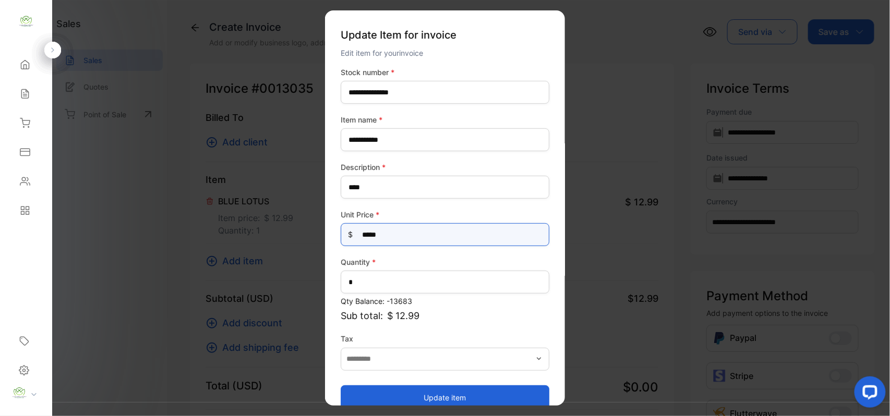
drag, startPoint x: 446, startPoint y: 234, endPoint x: 57, endPoint y: 314, distance: 396.4
type Price-inputprice "*"
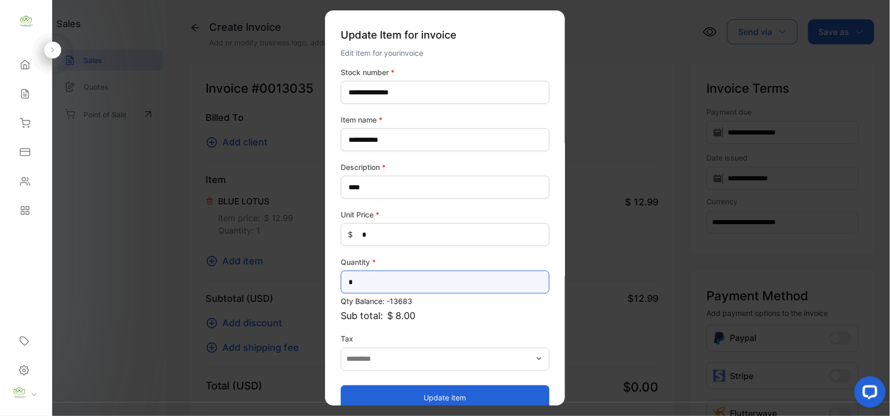
drag, startPoint x: 385, startPoint y: 280, endPoint x: 90, endPoint y: 291, distance: 294.5
type input "***"
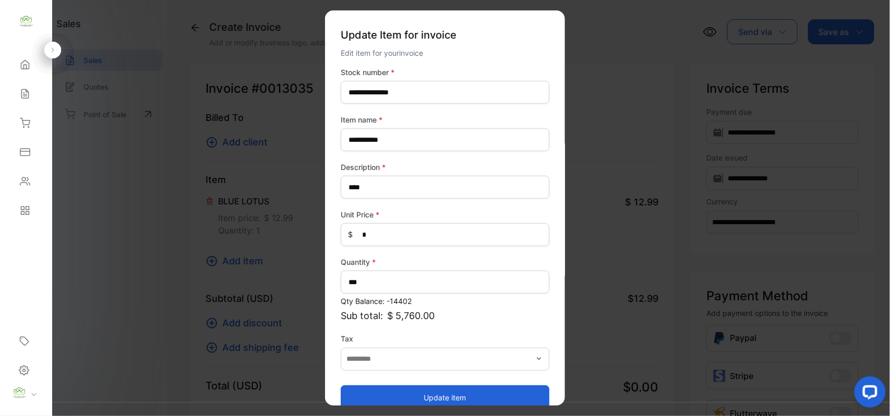
click at [374, 401] on button "Update item" at bounding box center [445, 397] width 209 height 25
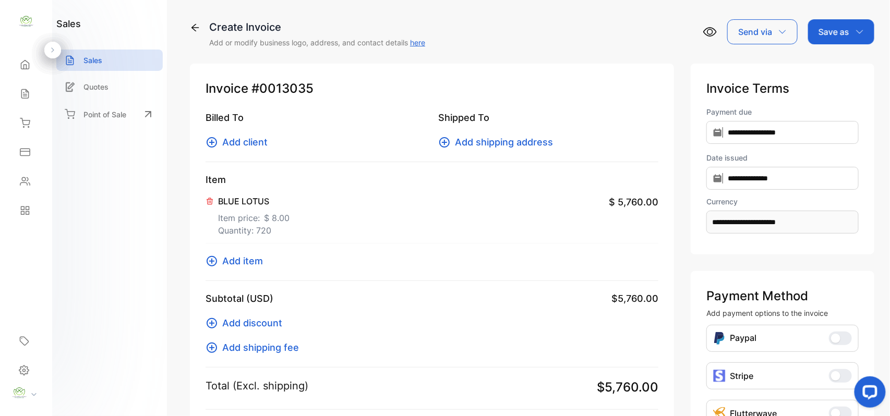
click at [245, 260] on span "Add item" at bounding box center [242, 261] width 41 height 14
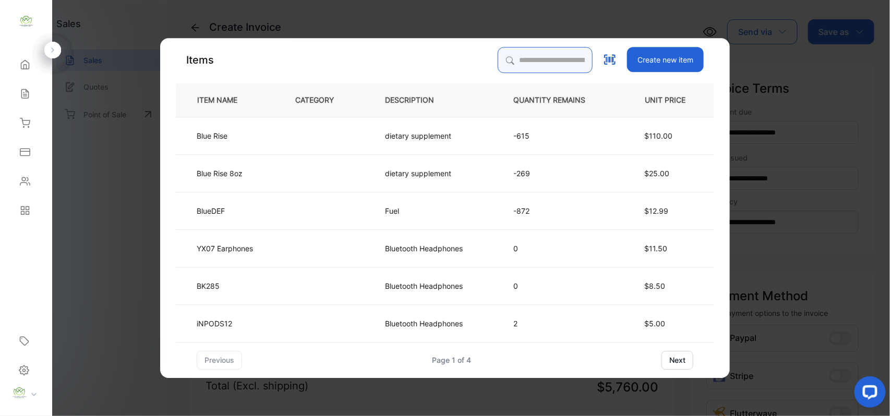
click at [498, 58] on input "search" at bounding box center [545, 60] width 95 height 26
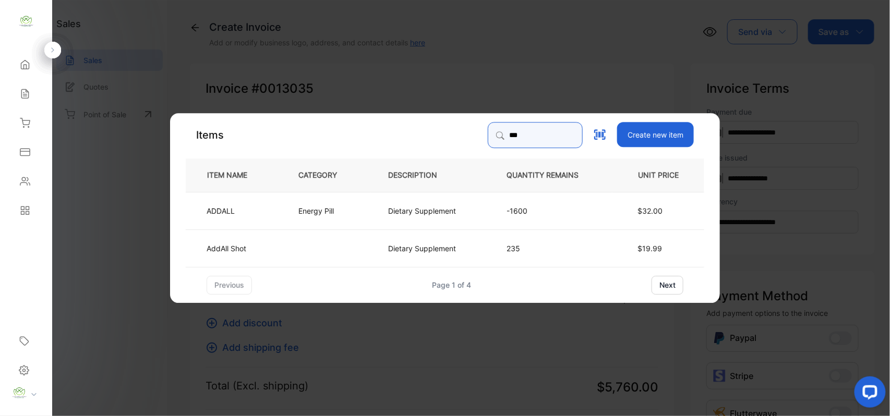
type input "***"
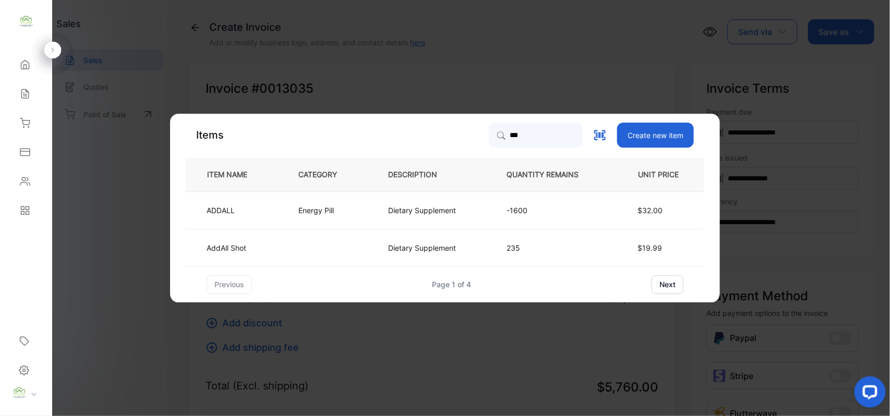
click at [398, 210] on p "Dietary Supplement" at bounding box center [422, 210] width 68 height 11
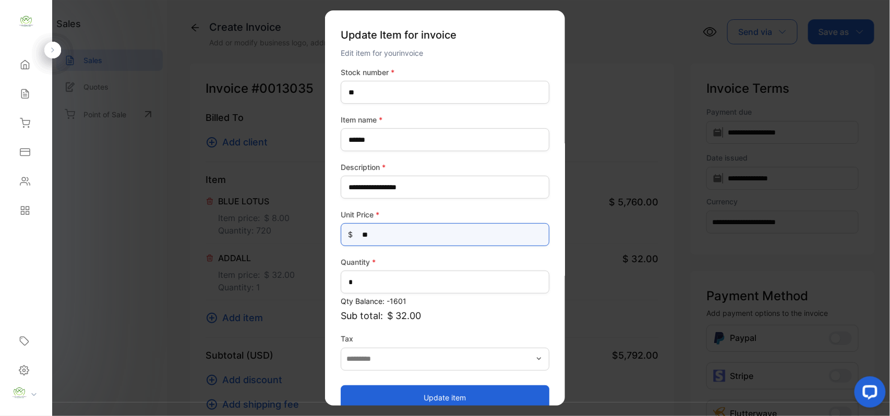
drag, startPoint x: 421, startPoint y: 242, endPoint x: 239, endPoint y: 244, distance: 181.6
type Price-inputprice "**"
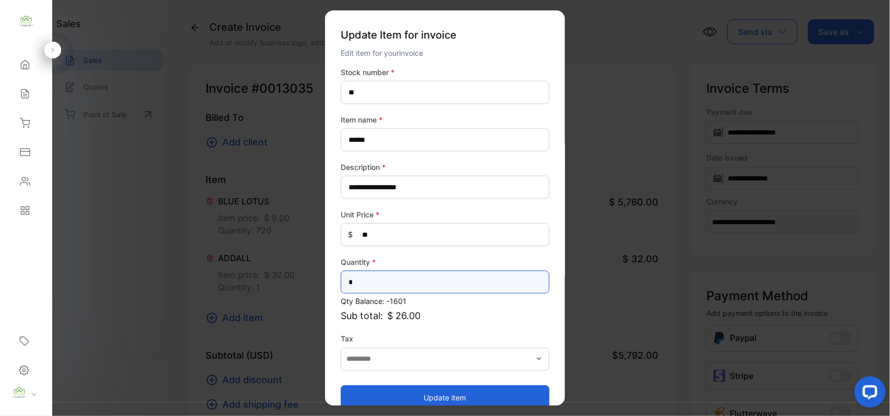
drag, startPoint x: 378, startPoint y: 290, endPoint x: 134, endPoint y: 276, distance: 245.2
type input "**"
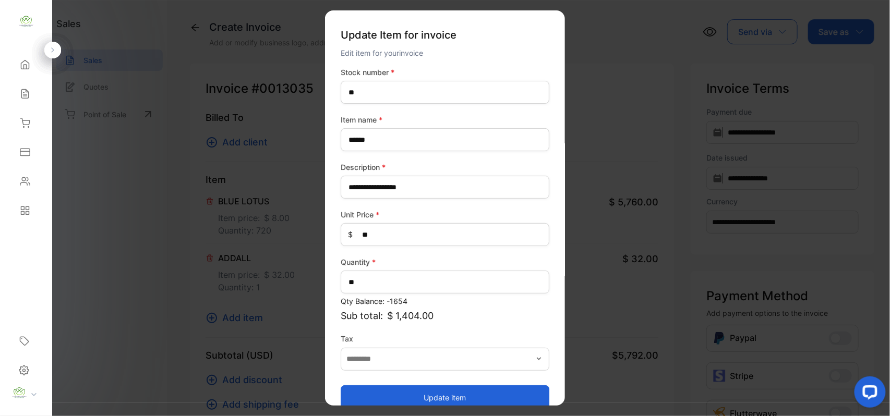
click at [380, 402] on button "Update item" at bounding box center [445, 397] width 209 height 25
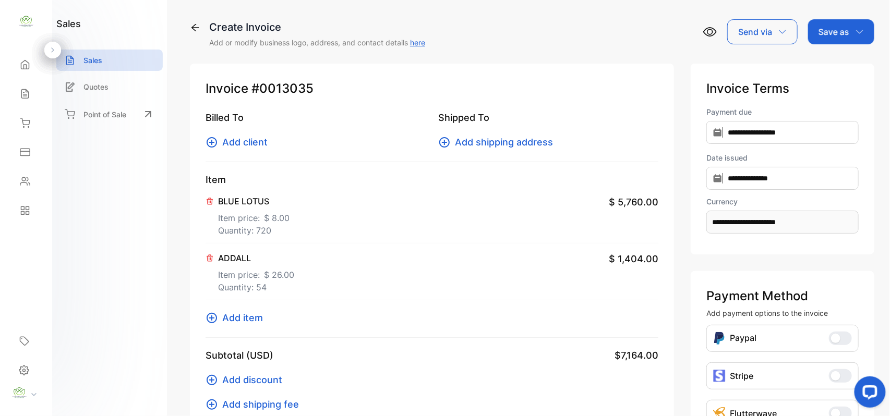
click at [255, 142] on span "Add client" at bounding box center [244, 142] width 45 height 14
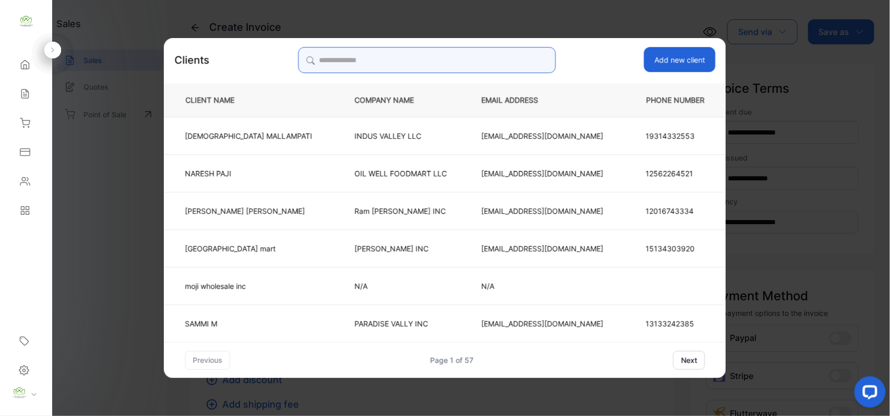
click at [414, 57] on input "search" at bounding box center [427, 60] width 258 height 26
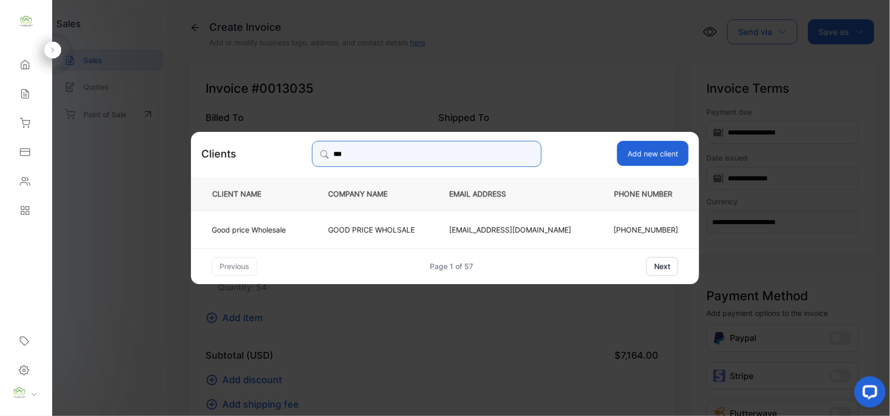
type input "***"
click at [264, 230] on p "Good price Wholesale" at bounding box center [249, 229] width 74 height 11
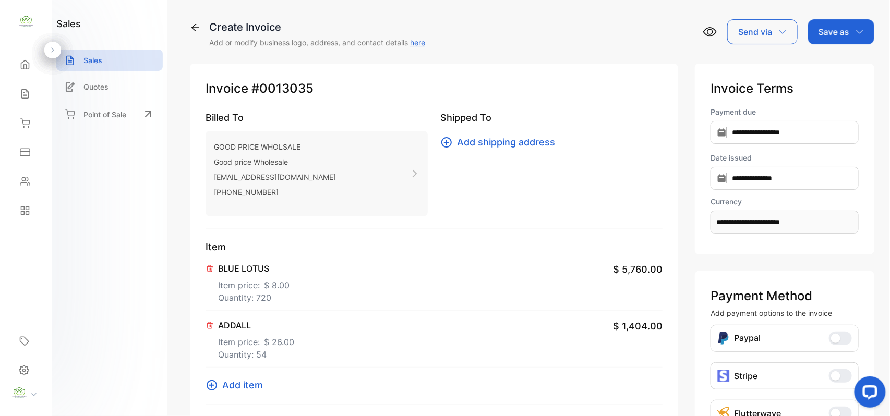
click at [819, 34] on p "Save as" at bounding box center [834, 32] width 31 height 13
click at [824, 64] on div "Invoice" at bounding box center [839, 66] width 60 height 21
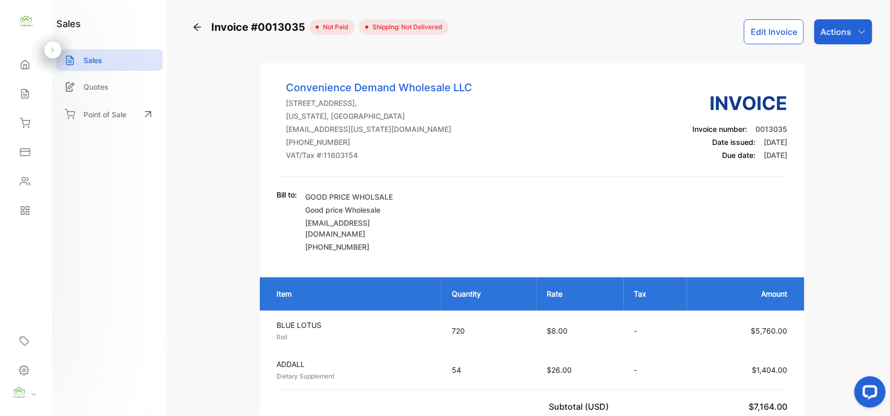
click at [781, 34] on button "Edit Invoice" at bounding box center [774, 31] width 60 height 25
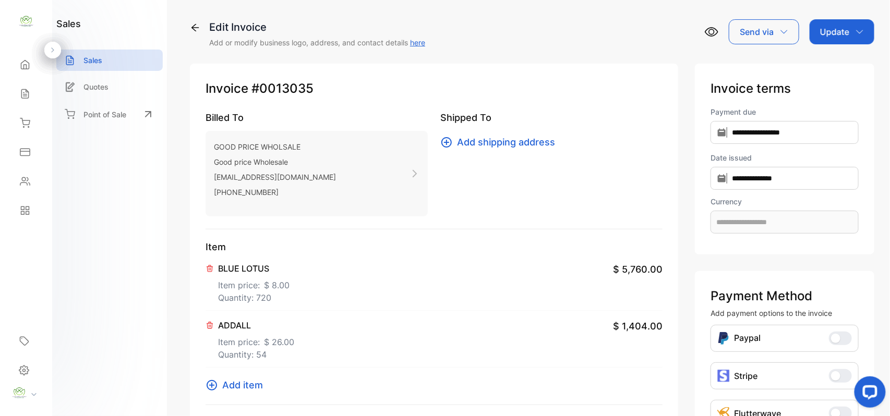
type input "**********"
click at [241, 344] on p "Item price: $ 26.00" at bounding box center [256, 340] width 76 height 17
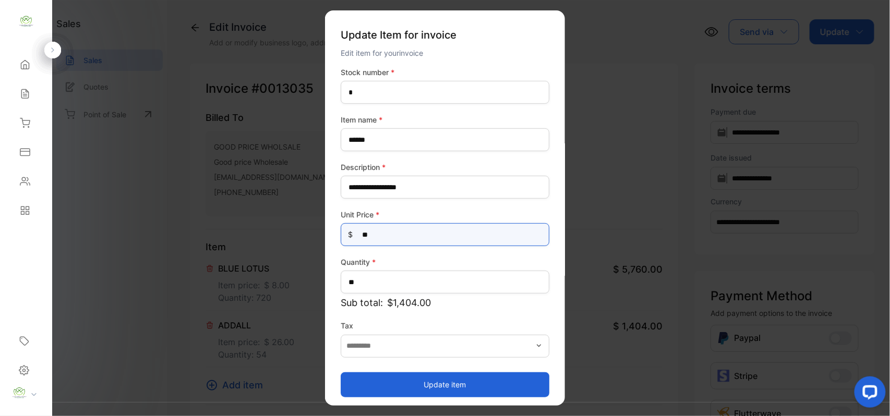
drag, startPoint x: 307, startPoint y: 234, endPoint x: 181, endPoint y: 243, distance: 126.6
type Price-inputprice "*****"
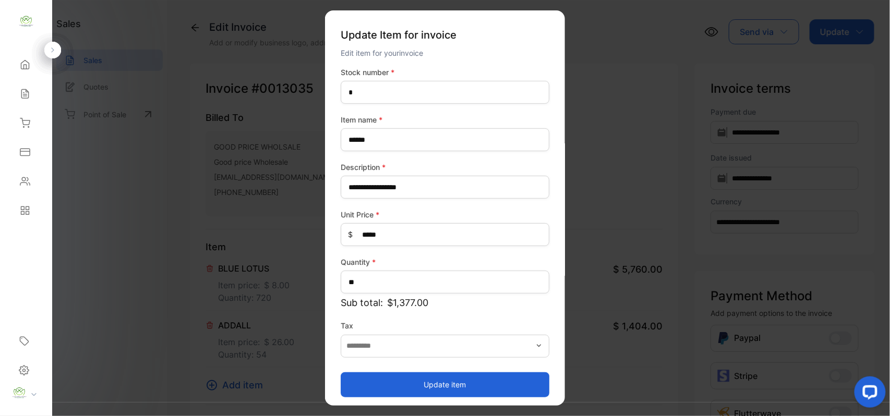
drag, startPoint x: 385, startPoint y: 382, endPoint x: 378, endPoint y: 386, distance: 8.2
click at [384, 383] on button "Update item" at bounding box center [445, 384] width 209 height 25
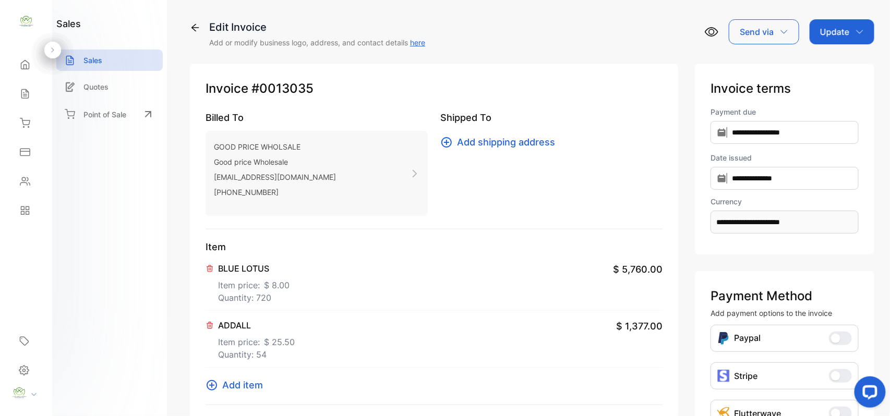
click at [842, 30] on p "Update" at bounding box center [834, 32] width 29 height 13
click at [835, 72] on div "Invoice" at bounding box center [844, 66] width 60 height 21
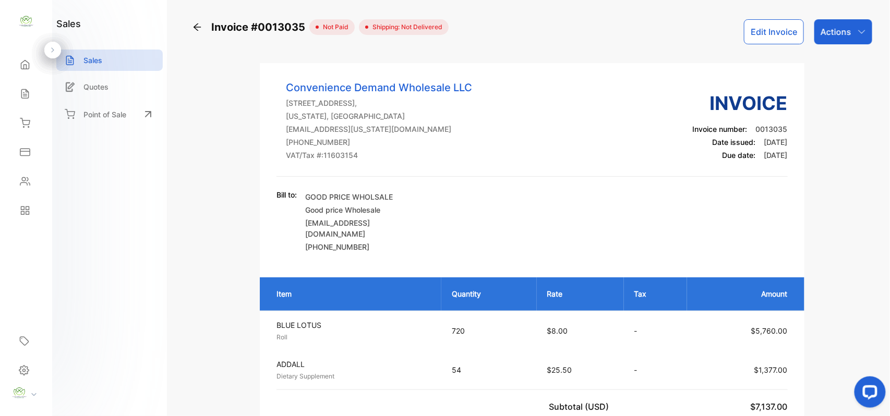
drag, startPoint x: 847, startPoint y: 30, endPoint x: 852, endPoint y: 45, distance: 15.7
click at [848, 30] on p "Actions" at bounding box center [836, 32] width 31 height 13
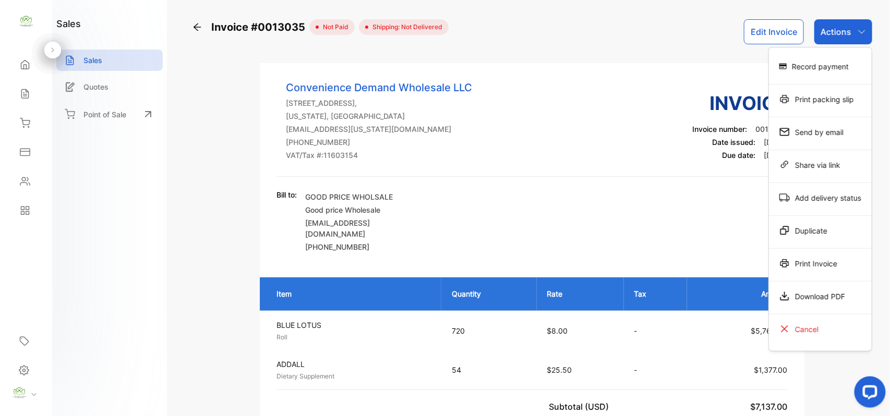
click at [818, 271] on div "Print Invoice" at bounding box center [820, 263] width 103 height 21
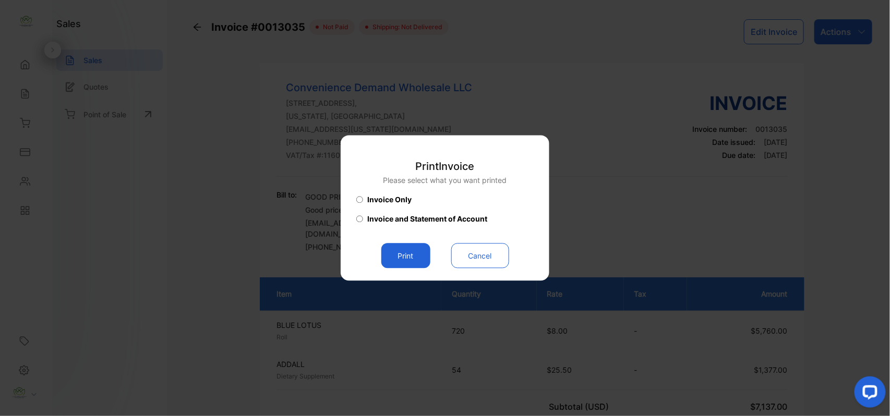
click at [397, 255] on button "Print" at bounding box center [405, 256] width 49 height 25
